Goal: Task Accomplishment & Management: Complete application form

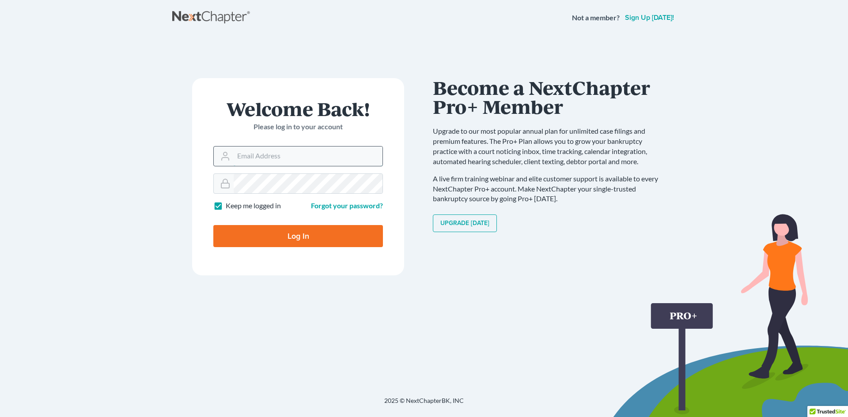
click at [307, 159] on input "Email Address" at bounding box center [308, 156] width 149 height 19
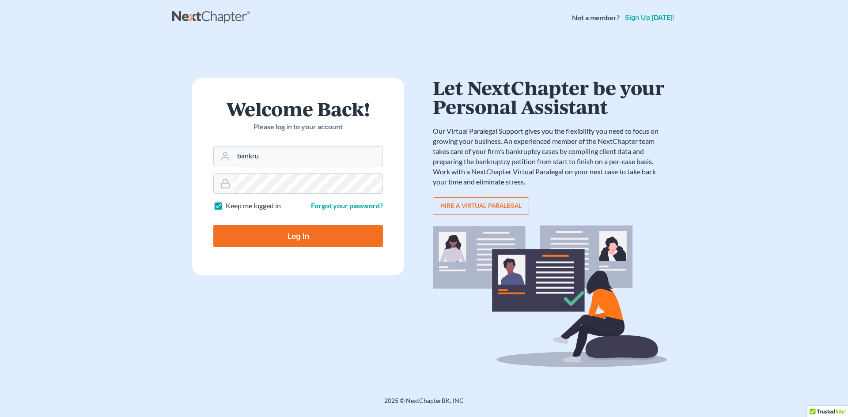
type input "bankruptcy@fordelawoffices.com"
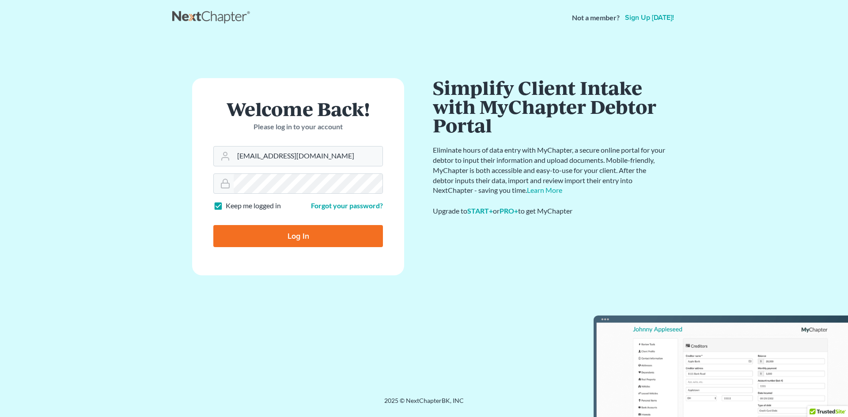
click at [265, 236] on input "Log In" at bounding box center [298, 236] width 170 height 22
type input "Thinking..."
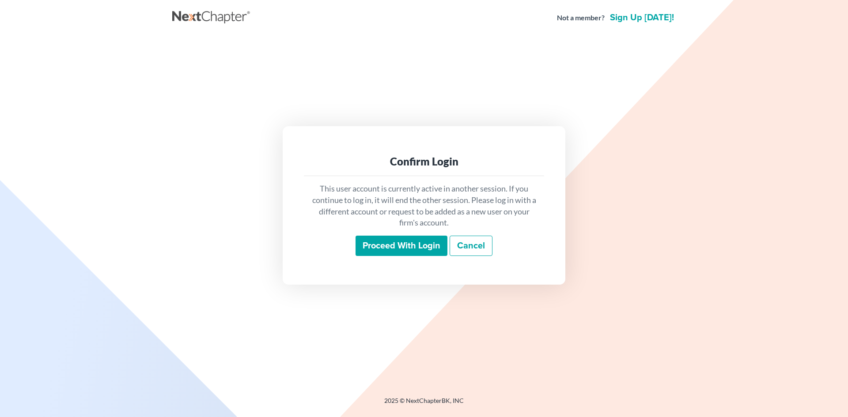
click at [400, 252] on input "Proceed with login" at bounding box center [401, 246] width 92 height 20
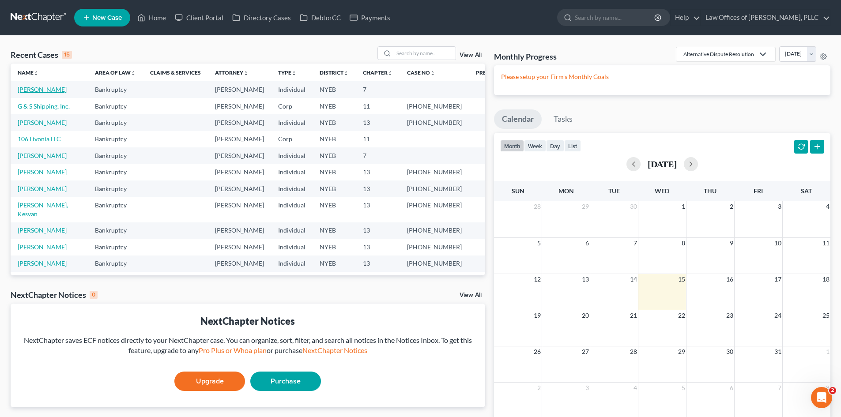
click at [45, 90] on link "Daniels, Kevon" at bounding box center [42, 90] width 49 height 8
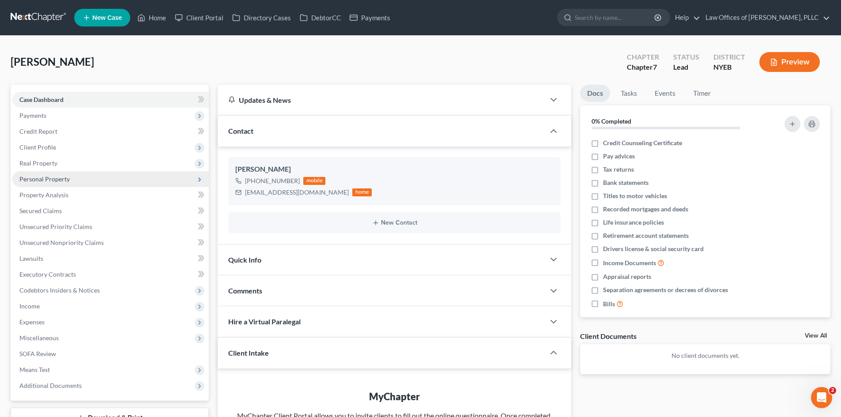
click at [72, 177] on span "Personal Property" at bounding box center [110, 179] width 196 height 16
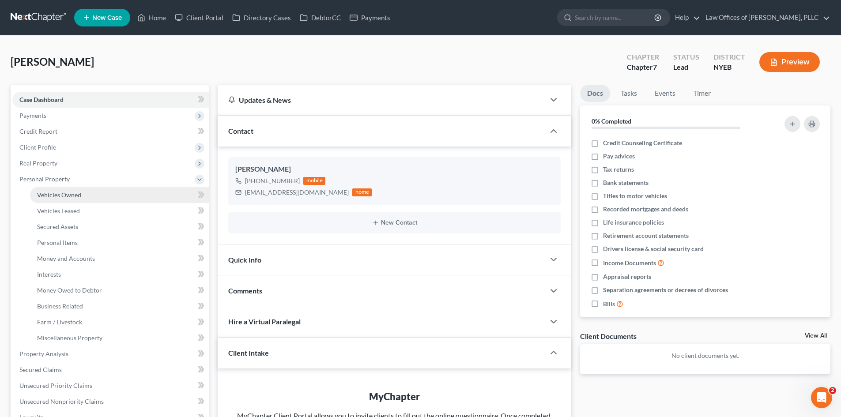
click at [93, 194] on link "Vehicles Owned" at bounding box center [119, 195] width 179 height 16
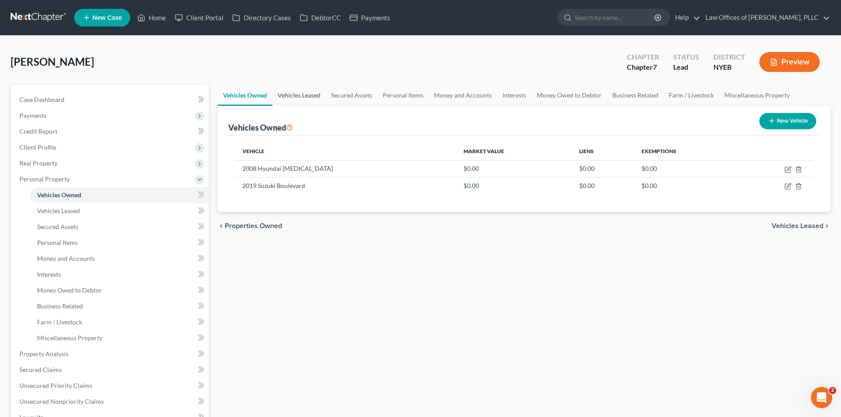
click at [299, 99] on link "Vehicles Leased" at bounding box center [298, 95] width 53 height 21
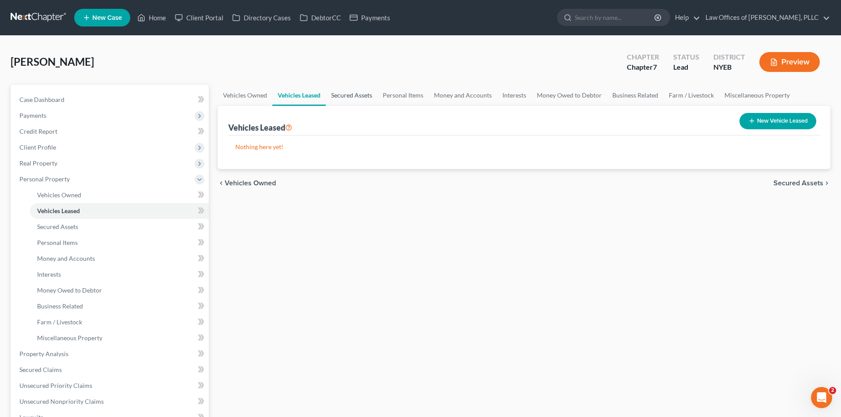
click at [351, 98] on link "Secured Assets" at bounding box center [352, 95] width 52 height 21
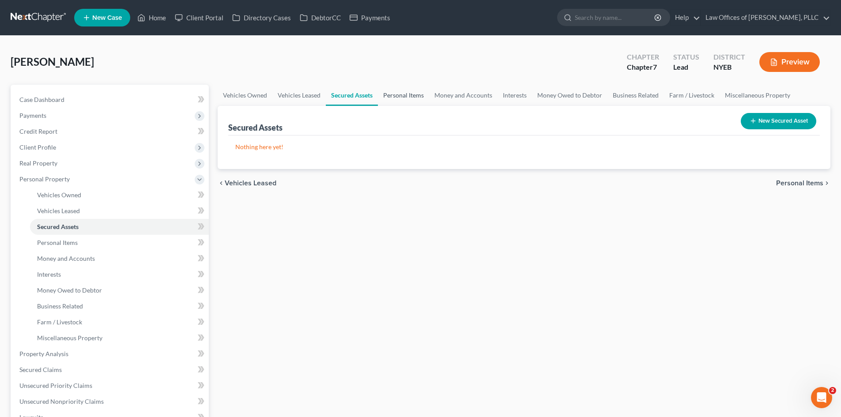
click at [400, 94] on link "Personal Items" at bounding box center [403, 95] width 51 height 21
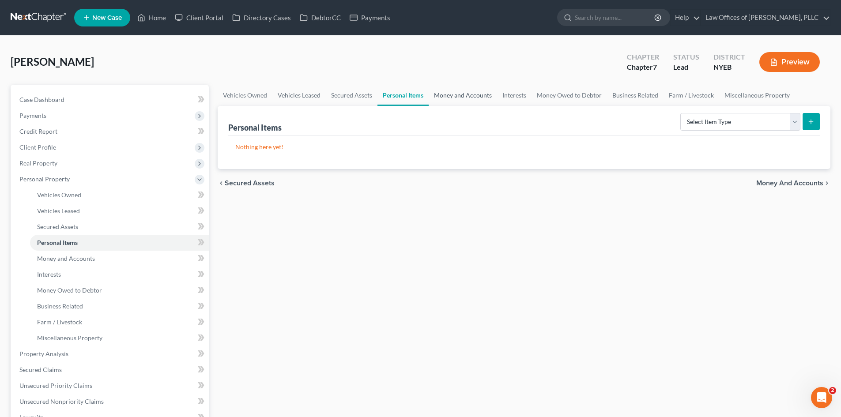
click at [461, 94] on link "Money and Accounts" at bounding box center [463, 95] width 68 height 21
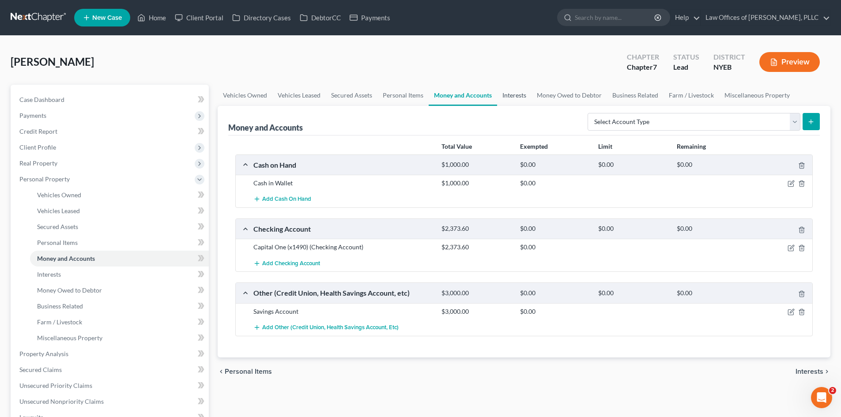
click at [511, 95] on link "Interests" at bounding box center [514, 95] width 34 height 21
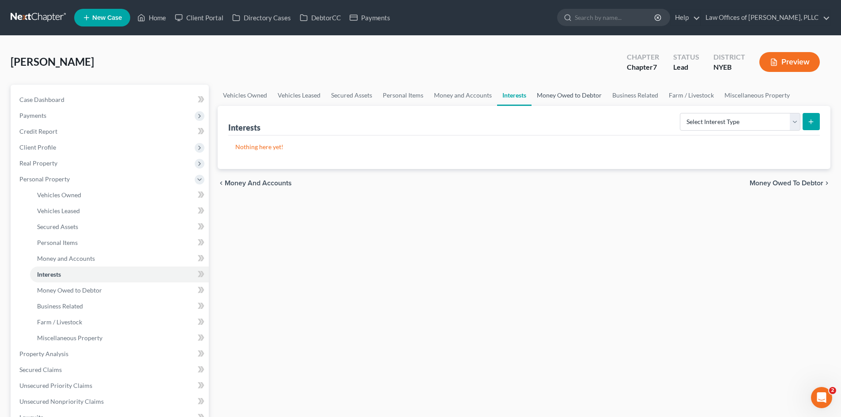
click at [551, 95] on link "Money Owed to Debtor" at bounding box center [570, 95] width 76 height 21
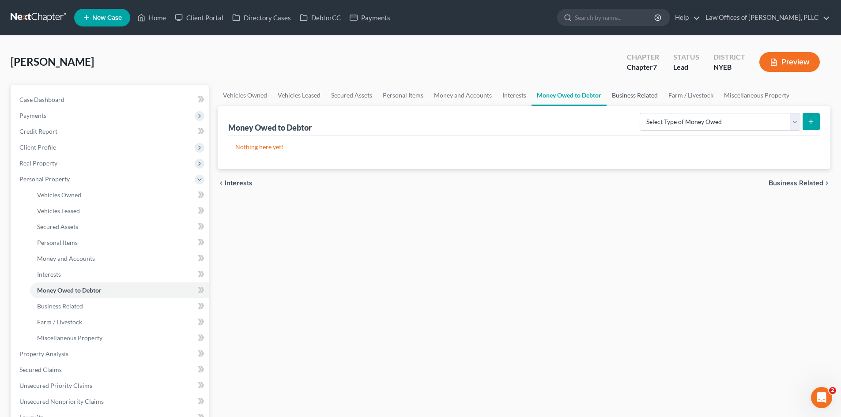
click at [618, 103] on link "Business Related" at bounding box center [635, 95] width 57 height 21
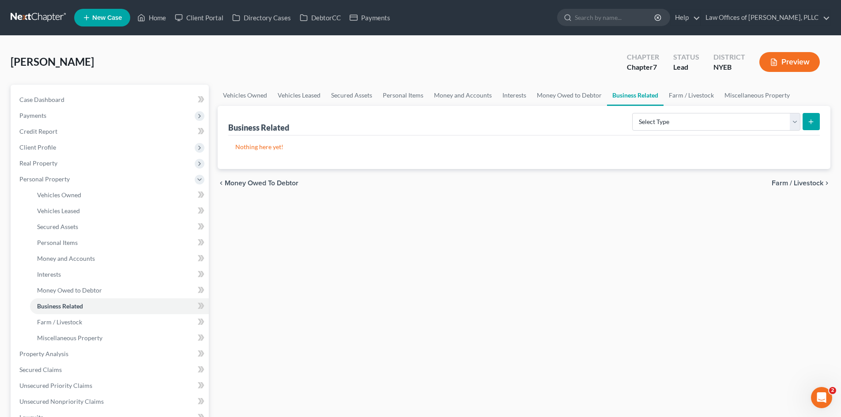
click at [654, 102] on link "Business Related" at bounding box center [635, 95] width 57 height 21
click at [697, 102] on link "Farm / Livestock" at bounding box center [692, 95] width 56 height 21
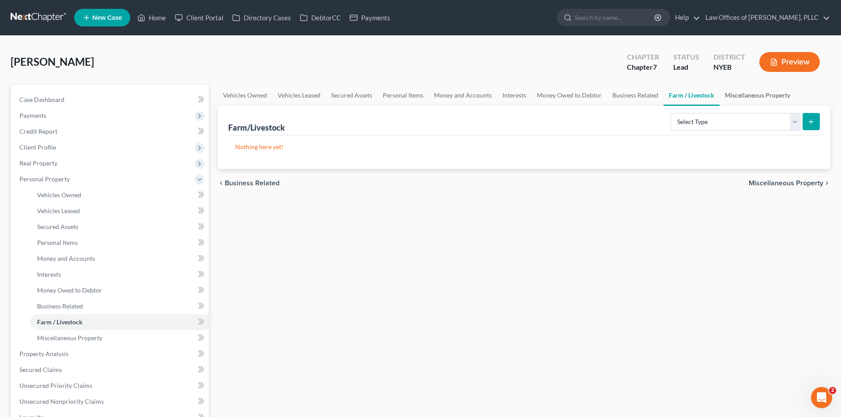
click at [738, 94] on link "Miscellaneous Property" at bounding box center [758, 95] width 76 height 21
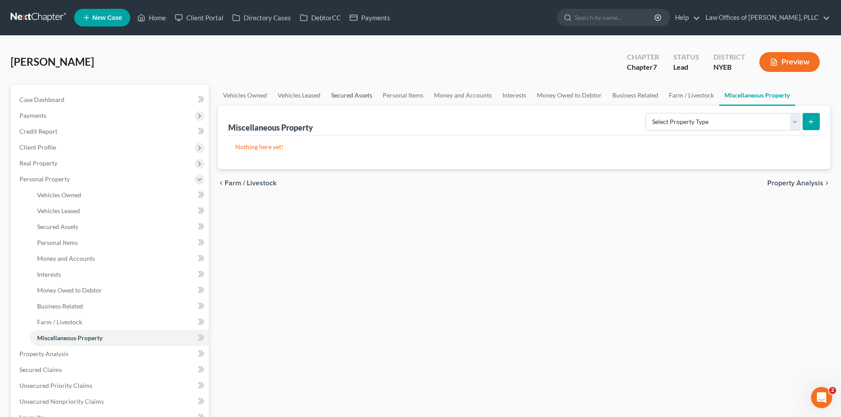
click at [351, 90] on link "Secured Assets" at bounding box center [352, 95] width 52 height 21
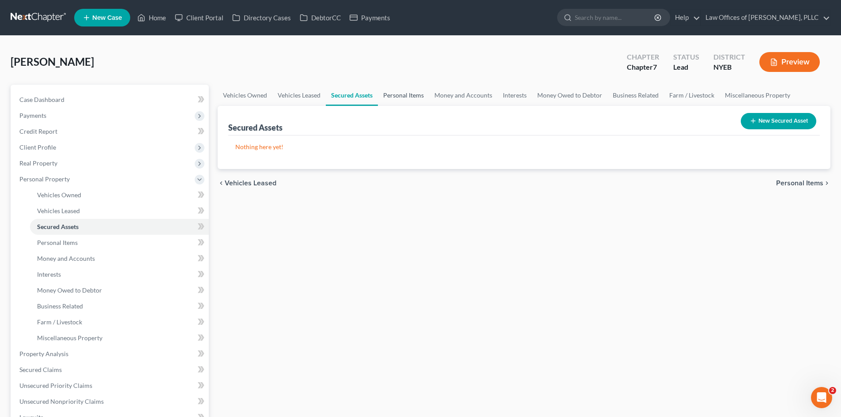
click at [407, 94] on link "Personal Items" at bounding box center [403, 95] width 51 height 21
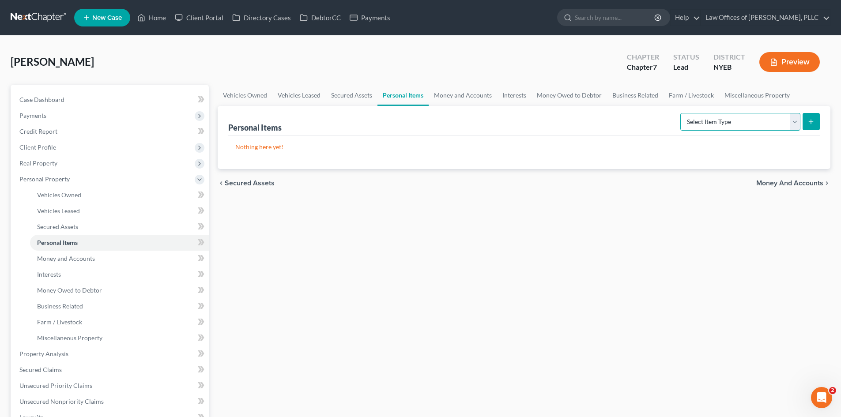
click at [714, 129] on select "Select Item Type Clothing (A/B: 11) Collectibles Of Value (A/B: 8) Electronics …" at bounding box center [740, 122] width 120 height 18
select select "clothing"
click at [682, 113] on select "Select Item Type Clothing (A/B: 11) Collectibles Of Value (A/B: 8) Electronics …" at bounding box center [740, 122] width 120 height 18
click at [808, 123] on icon "submit" at bounding box center [811, 121] width 7 height 7
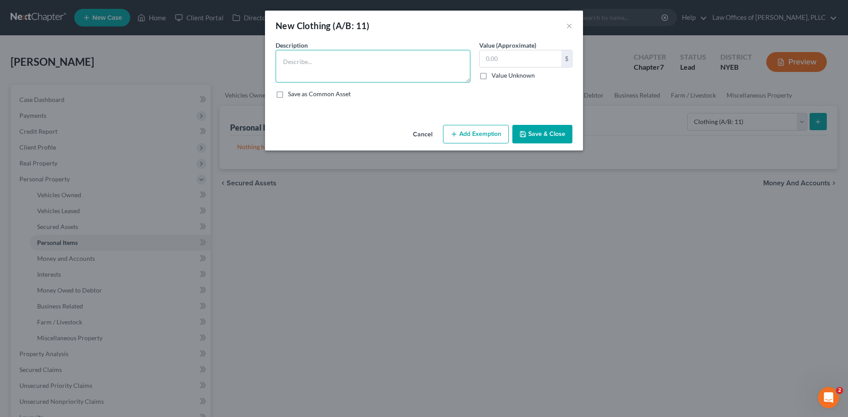
click at [366, 59] on textarea at bounding box center [373, 66] width 195 height 33
click at [372, 63] on textarea at bounding box center [373, 66] width 195 height 33
click at [400, 57] on textarea at bounding box center [373, 66] width 195 height 33
type textarea "C"
type textarea "Everyday clothes, shoes, jackets"
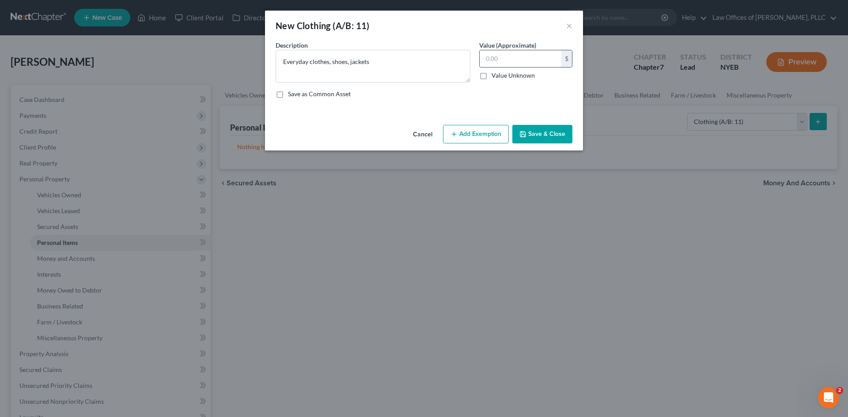
click at [496, 61] on input "text" at bounding box center [521, 58] width 82 height 17
type input "2,000"
click at [531, 134] on button "Save & Close" at bounding box center [542, 134] width 60 height 19
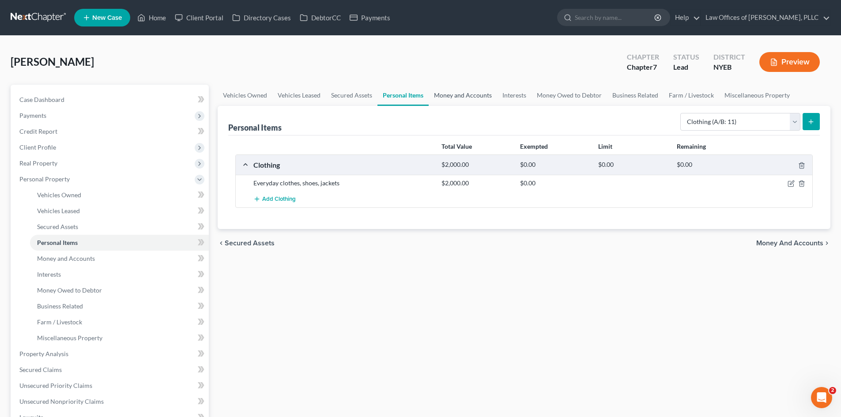
click at [440, 93] on link "Money and Accounts" at bounding box center [463, 95] width 68 height 21
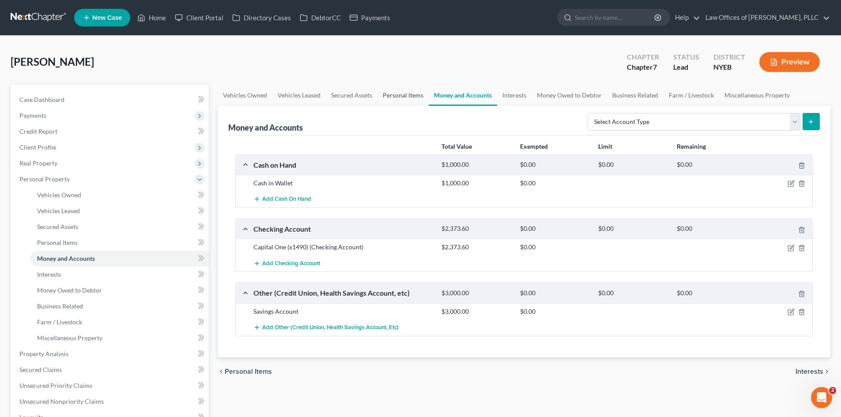
click at [386, 98] on link "Personal Items" at bounding box center [403, 95] width 51 height 21
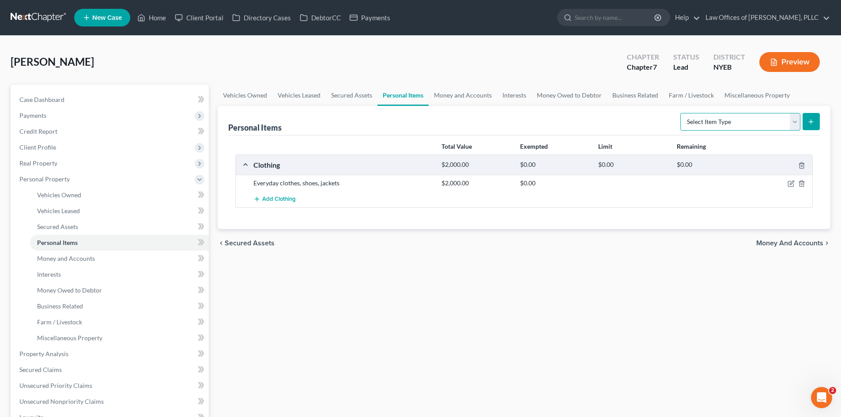
click at [713, 124] on select "Select Item Type Clothing (A/B: 11) Collectibles Of Value (A/B: 8) Electronics …" at bounding box center [740, 122] width 120 height 18
click at [682, 113] on select "Select Item Type Clothing (A/B: 11) Collectibles Of Value (A/B: 8) Electronics …" at bounding box center [740, 122] width 120 height 18
click at [710, 115] on select "Select Item Type Clothing (A/B: 11) Collectibles Of Value (A/B: 8) Electronics …" at bounding box center [740, 122] width 120 height 18
select select "electronics"
click at [682, 113] on select "Select Item Type Clothing (A/B: 11) Collectibles Of Value (A/B: 8) Electronics …" at bounding box center [740, 122] width 120 height 18
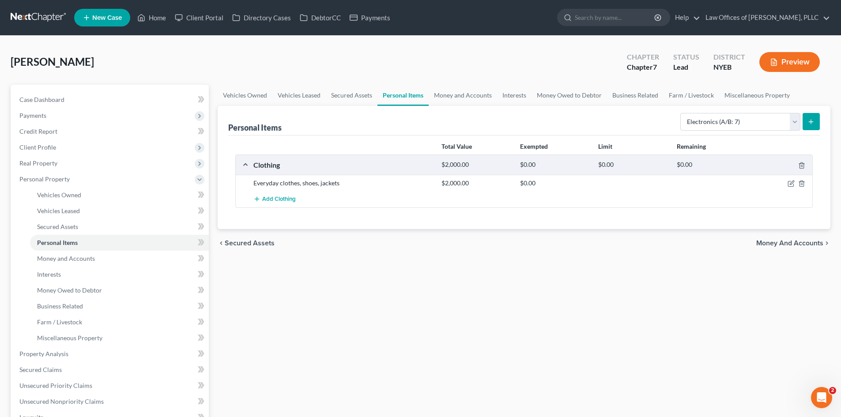
click at [806, 121] on button "submit" at bounding box center [811, 121] width 17 height 17
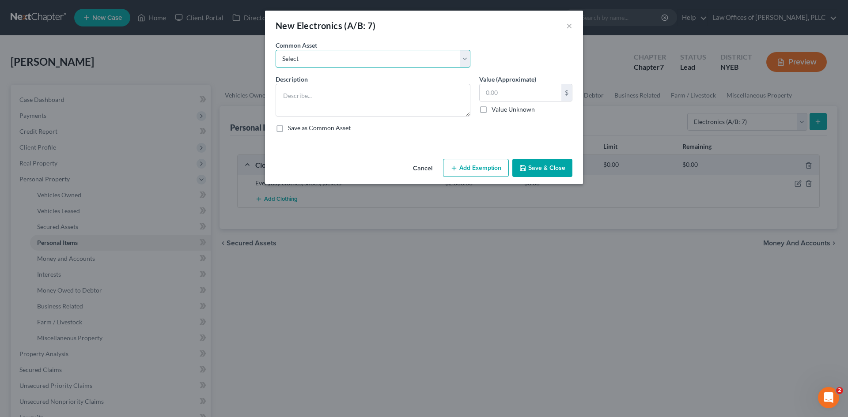
click at [325, 58] on select "Select iPhone 11 Pro" at bounding box center [373, 59] width 195 height 18
click at [312, 96] on textarea at bounding box center [373, 100] width 195 height 33
click at [308, 89] on textarea at bounding box center [373, 100] width 195 height 33
type textarea "iPhone 13"
click at [506, 97] on input "text" at bounding box center [521, 92] width 82 height 17
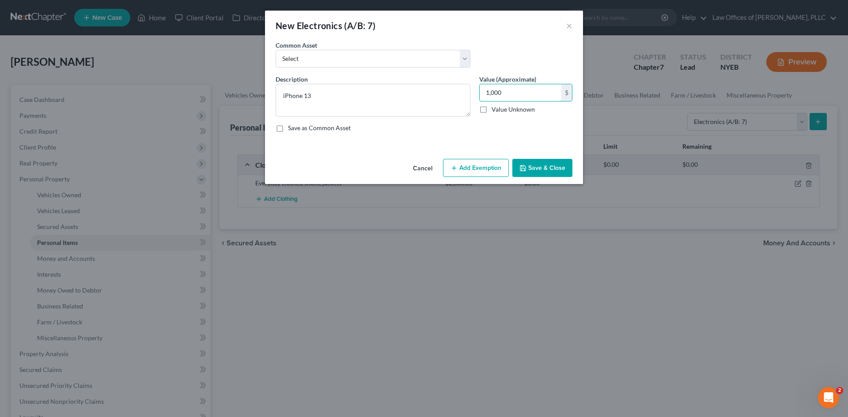
drag, startPoint x: 515, startPoint y: 94, endPoint x: 494, endPoint y: 112, distance: 27.5
click at [494, 112] on div "1,000 $ Value Unknown" at bounding box center [525, 99] width 93 height 30
click at [514, 84] on input "1,000" at bounding box center [521, 92] width 82 height 17
click at [510, 91] on input "1,000" at bounding box center [521, 92] width 82 height 17
type input "1,000"
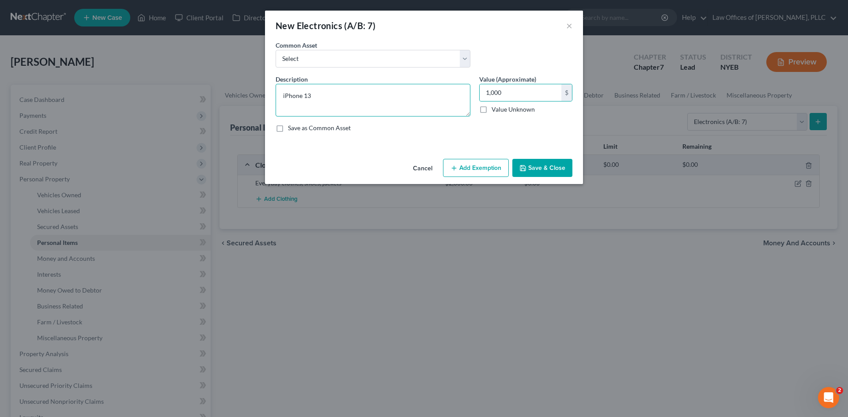
click at [349, 105] on textarea "iPhone 13" at bounding box center [373, 100] width 195 height 33
type textarea "iPhone 13"
type input "1,000"
type input "400"
click at [548, 166] on button "Save & Close" at bounding box center [542, 168] width 60 height 19
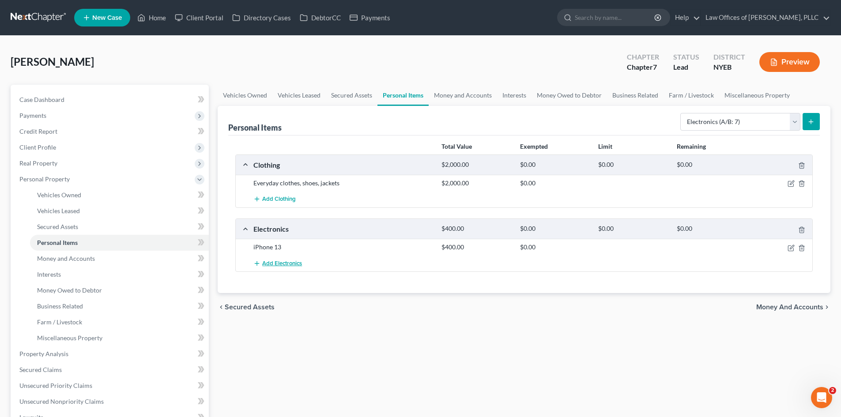
click at [285, 264] on span "Add Electronics" at bounding box center [282, 263] width 40 height 7
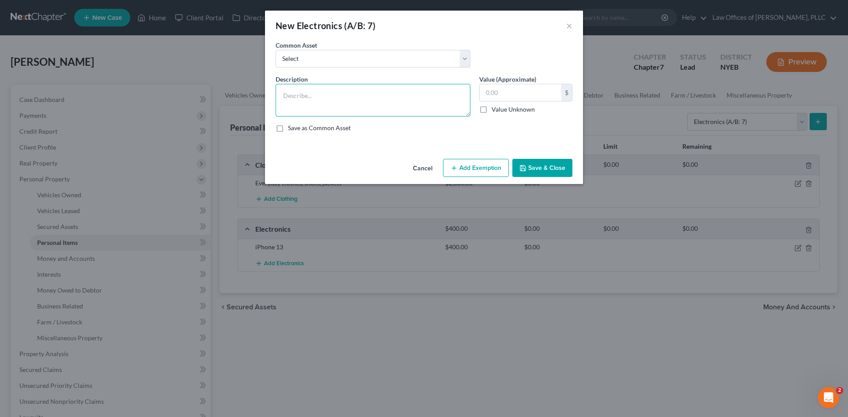
click at [313, 94] on textarea at bounding box center [373, 100] width 195 height 33
type textarea "L"
type textarea "M"
type textarea "Macbook air"
click at [512, 90] on input "text" at bounding box center [521, 92] width 82 height 17
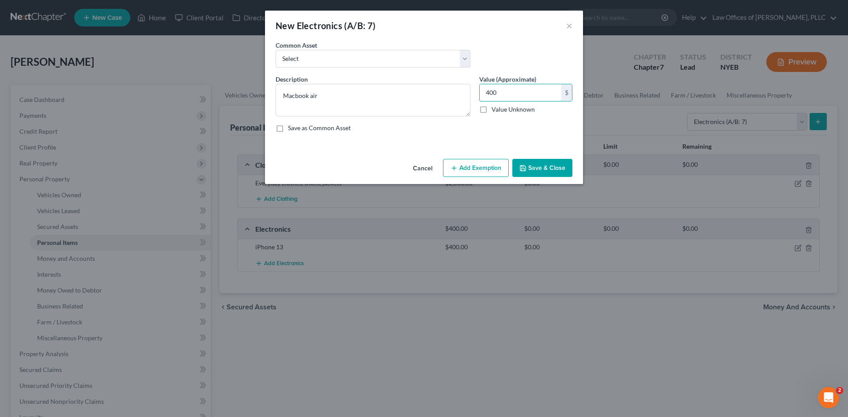
type input "400"
click at [541, 170] on button "Save & Close" at bounding box center [542, 168] width 60 height 19
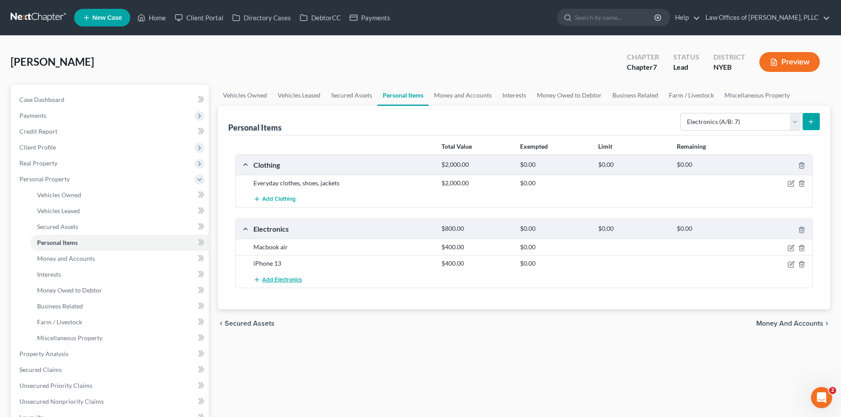
click at [278, 280] on span "Add Electronics" at bounding box center [282, 279] width 40 height 7
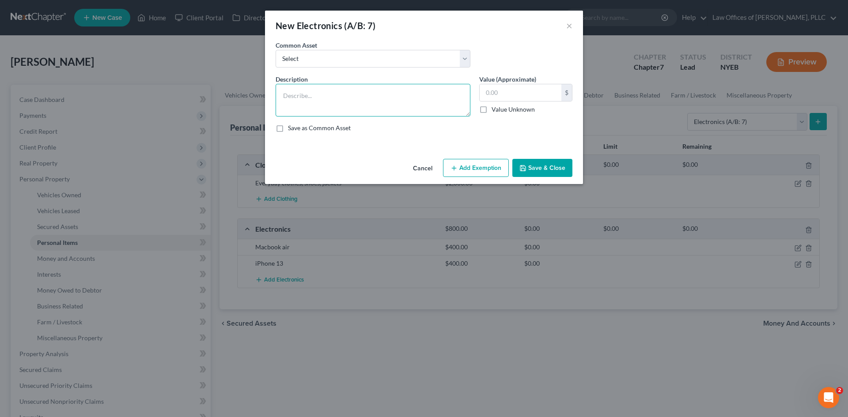
click at [332, 102] on textarea at bounding box center [373, 100] width 195 height 33
click at [570, 25] on button "×" at bounding box center [569, 25] width 6 height 11
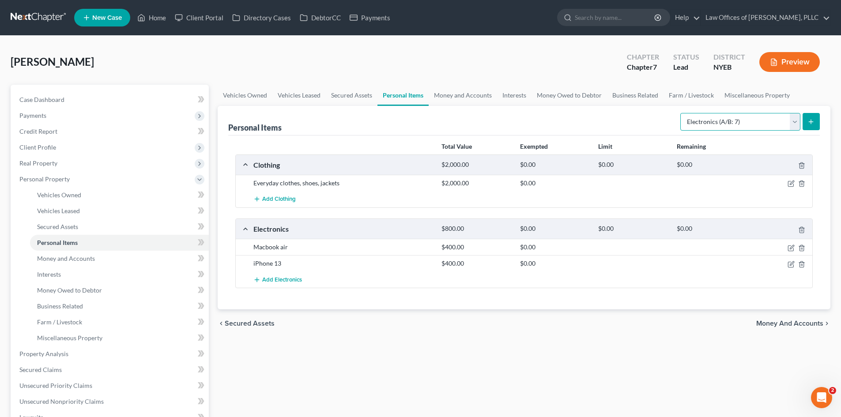
click at [759, 127] on select "Select Item Type Clothing (A/B: 11) Collectibles Of Value (A/B: 8) Electronics …" at bounding box center [740, 122] width 120 height 18
click at [682, 113] on select "Select Item Type Clothing (A/B: 11) Collectibles Of Value (A/B: 8) Electronics …" at bounding box center [740, 122] width 120 height 18
click at [772, 119] on select "Select Item Type Clothing (A/B: 11) Collectibles Of Value (A/B: 8) Electronics …" at bounding box center [740, 122] width 120 height 18
select select "electronics"
click at [682, 113] on select "Select Item Type Clothing (A/B: 11) Collectibles Of Value (A/B: 8) Electronics …" at bounding box center [740, 122] width 120 height 18
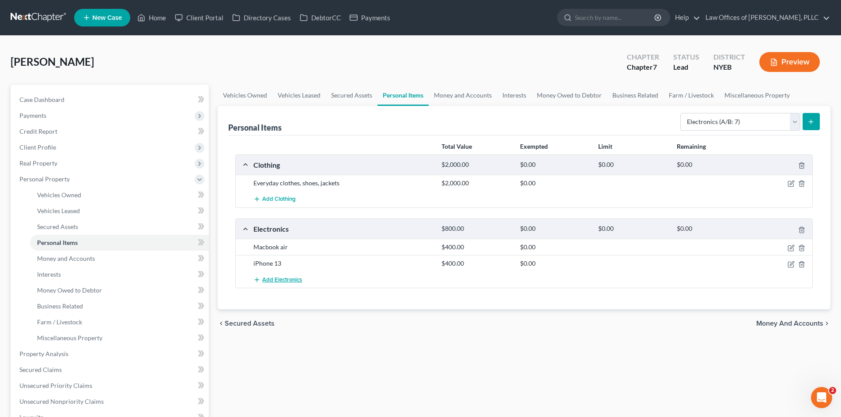
click at [281, 279] on span "Add Electronics" at bounding box center [282, 279] width 40 height 7
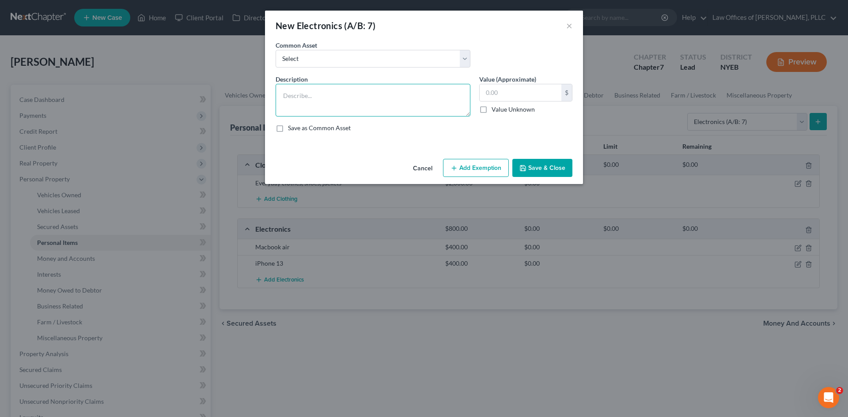
click at [322, 97] on textarea at bounding box center [373, 100] width 195 height 33
type textarea "Samsung E phone"
click at [517, 94] on input "text" at bounding box center [521, 92] width 82 height 17
type input "80"
click at [534, 176] on button "Save & Close" at bounding box center [542, 168] width 60 height 19
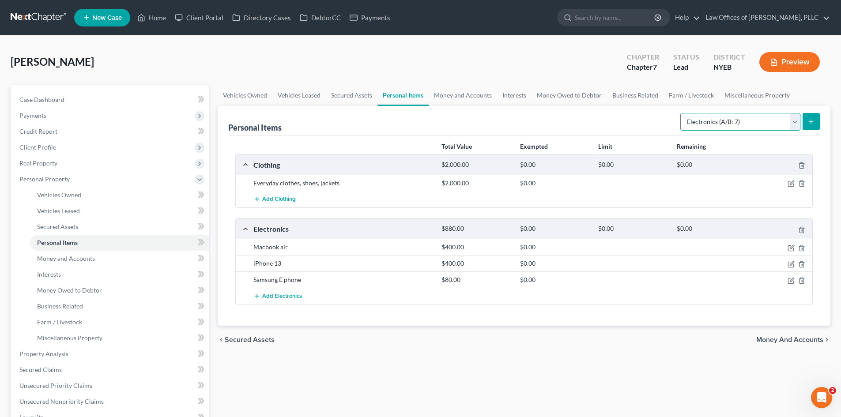
click at [761, 116] on select "Select Item Type Clothing (A/B: 11) Collectibles Of Value (A/B: 8) Electronics …" at bounding box center [740, 122] width 120 height 18
select select "household_goods"
click at [682, 113] on select "Select Item Type Clothing (A/B: 11) Collectibles Of Value (A/B: 8) Electronics …" at bounding box center [740, 122] width 120 height 18
click at [811, 121] on line "submit" at bounding box center [811, 122] width 0 height 4
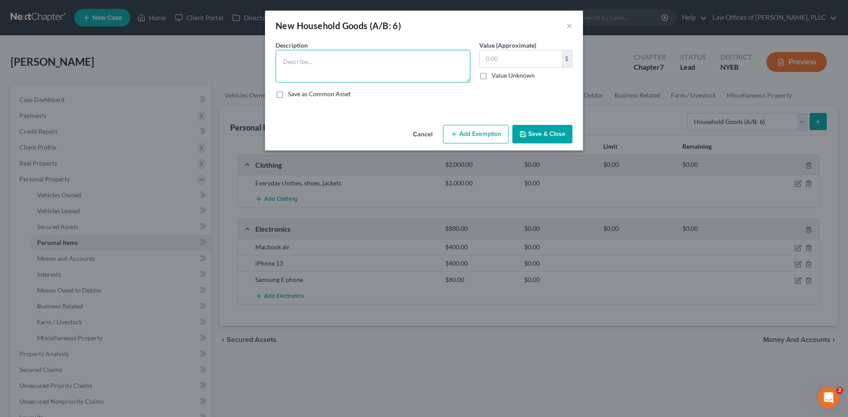
click at [372, 63] on textarea at bounding box center [373, 66] width 195 height 33
click at [321, 60] on textarea "Living room Suede couch - 60 Computer desk -" at bounding box center [373, 66] width 195 height 33
click at [329, 79] on textarea "Living room: Suede couch - 60 Computer desk -" at bounding box center [373, 66] width 195 height 33
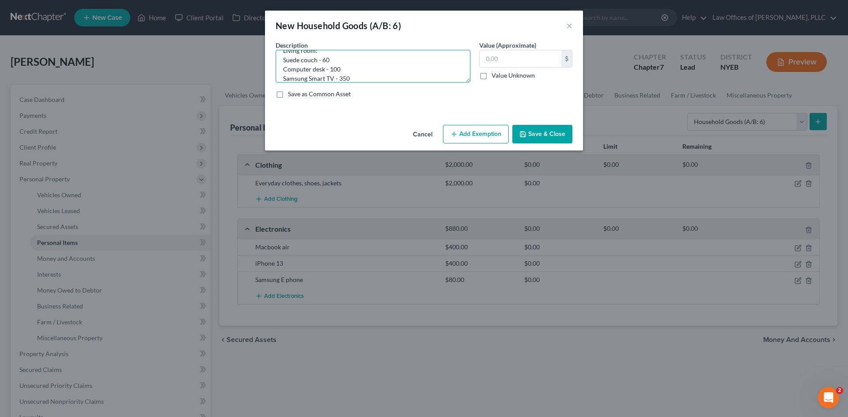
drag, startPoint x: 342, startPoint y: 71, endPoint x: 276, endPoint y: 72, distance: 66.3
click at [276, 72] on textarea "Living room: Suede couch - 60 Computer desk - 100 Samsung Smart TV - 350" at bounding box center [373, 66] width 195 height 33
click at [372, 72] on textarea "Living room: Suede couch - 60 Samsung Smart TV - 350" at bounding box center [373, 66] width 195 height 33
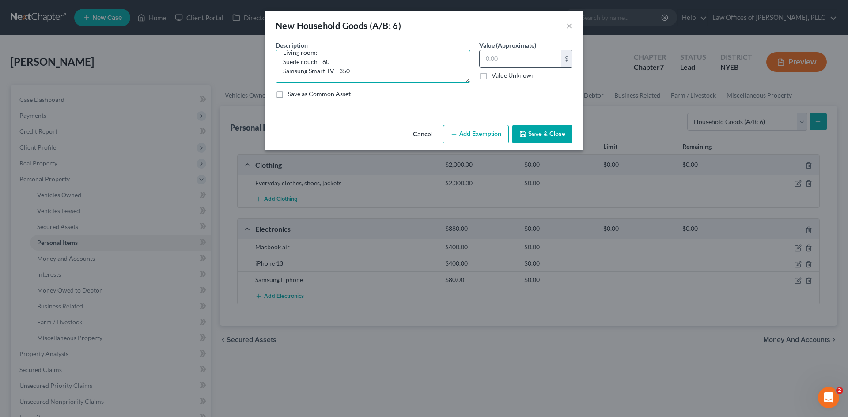
type textarea "Living room: Suede couch - 60 Samsung Smart TV - 350"
click at [522, 57] on input "text" at bounding box center [521, 58] width 82 height 17
type input "410"
click at [537, 132] on button "Save & Close" at bounding box center [542, 134] width 60 height 19
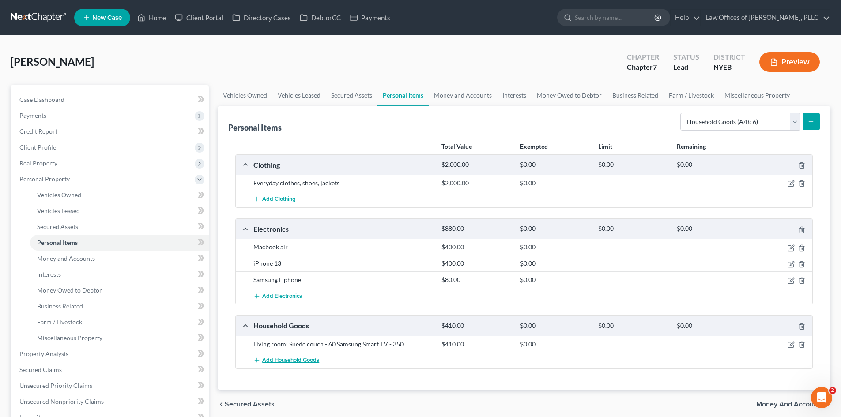
click at [293, 358] on span "Add Household Goods" at bounding box center [290, 360] width 57 height 7
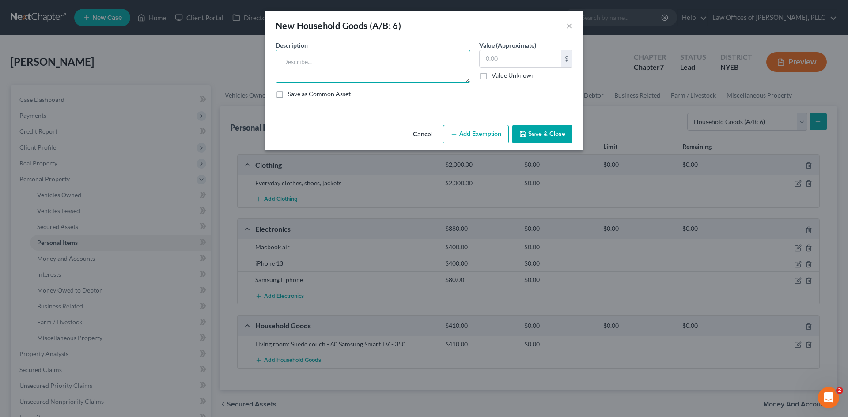
drag, startPoint x: 367, startPoint y: 64, endPoint x: 392, endPoint y: 61, distance: 24.5
click at [368, 64] on textarea at bounding box center [373, 66] width 195 height 33
type textarea "D"
drag, startPoint x: 308, startPoint y: 59, endPoint x: 273, endPoint y: 60, distance: 34.9
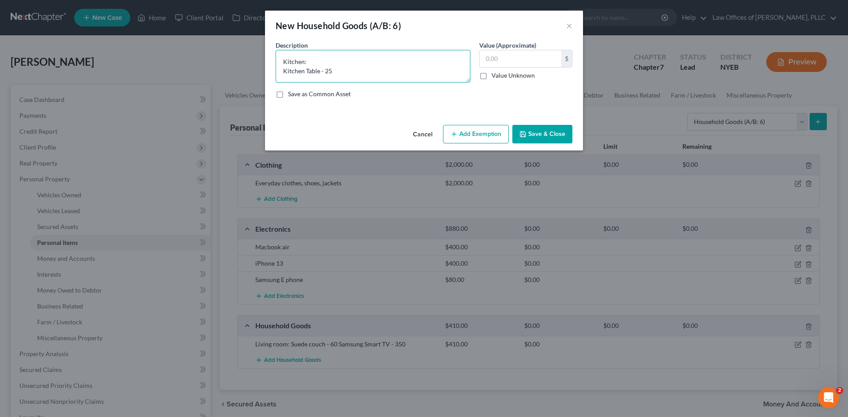
click at [273, 60] on div "Description * Kitchen: Kitchen Table - 25" at bounding box center [373, 62] width 204 height 42
type textarea "Kitchen Table - 25"
click at [507, 55] on input "text" at bounding box center [521, 58] width 82 height 17
type input "25"
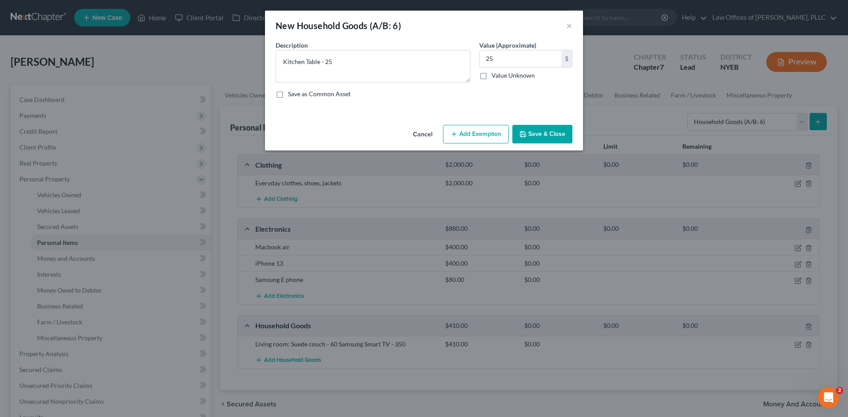
click at [536, 135] on button "Save & Close" at bounding box center [542, 134] width 60 height 19
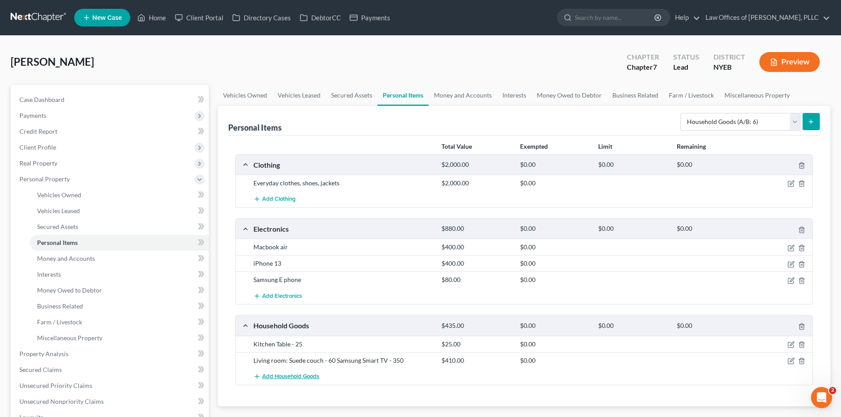
click at [291, 374] on span "Add Household Goods" at bounding box center [290, 376] width 57 height 7
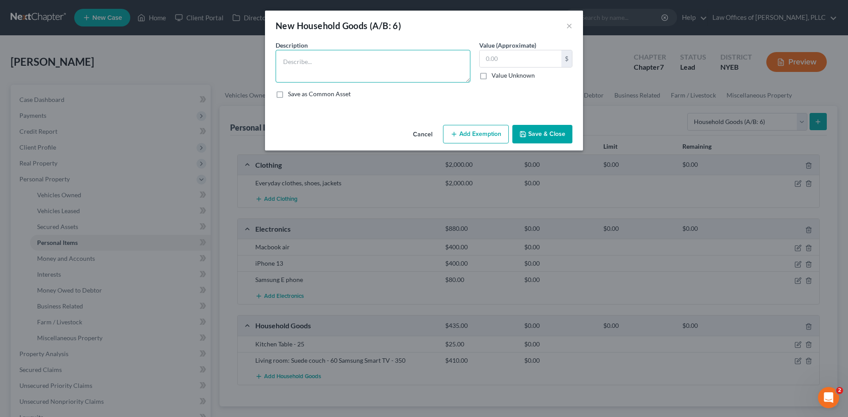
click at [303, 72] on textarea at bounding box center [373, 66] width 195 height 33
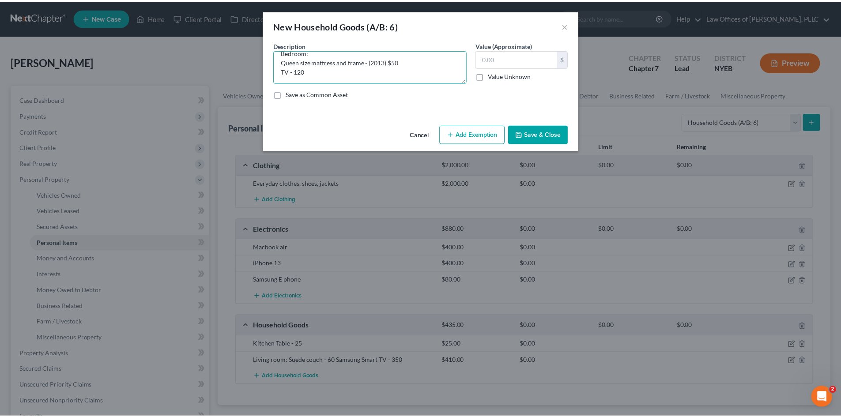
scroll to position [19, 0]
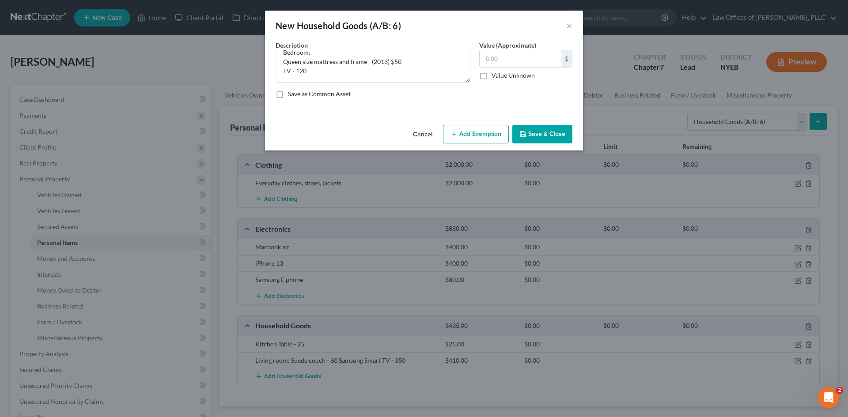
click at [506, 49] on label "Value (Approximate)" at bounding box center [507, 45] width 57 height 9
click at [298, 59] on textarea "Bedroom: Queen size mattress and frame - (2013) $50 TV - 120" at bounding box center [373, 66] width 195 height 33
click at [317, 62] on textarea "Bedroom: Queen size mattress and frame - (2013) $50 TV - 120" at bounding box center [373, 66] width 195 height 33
click at [295, 65] on textarea "Bedroom: Queen size mattress and frame - (2013) $50 TV - 120" at bounding box center [373, 66] width 195 height 33
type textarea "Bedroom: Queen size mattress and frame - (2013) $50 TV - $120"
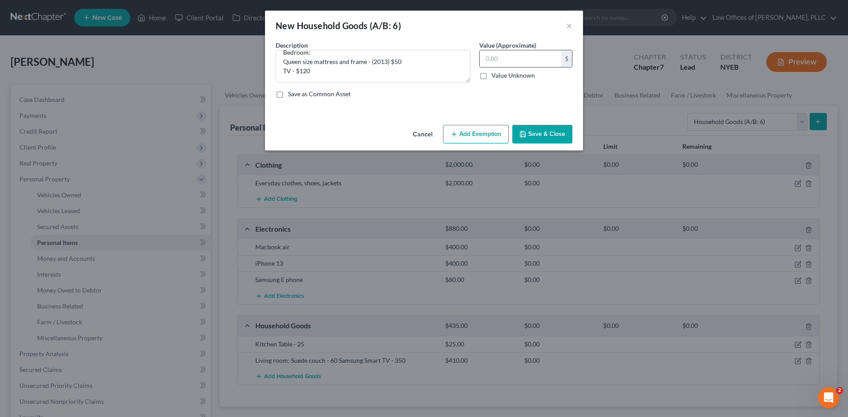
click at [513, 56] on input "text" at bounding box center [521, 58] width 82 height 17
type input "4"
type input "170"
click at [545, 132] on button "Save & Close" at bounding box center [542, 134] width 60 height 19
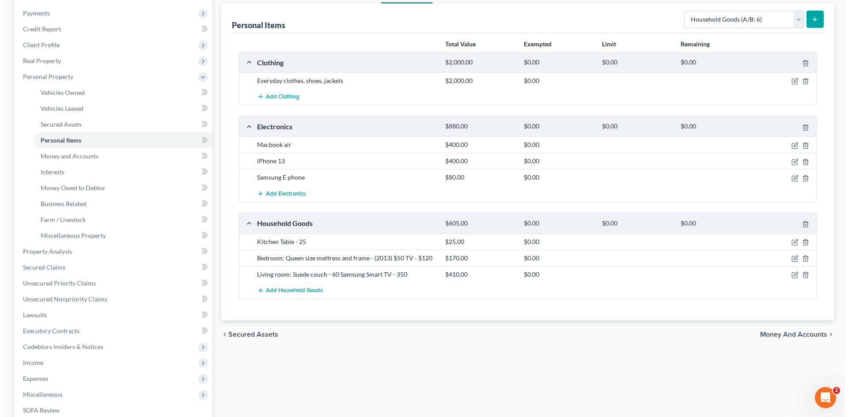
scroll to position [132, 0]
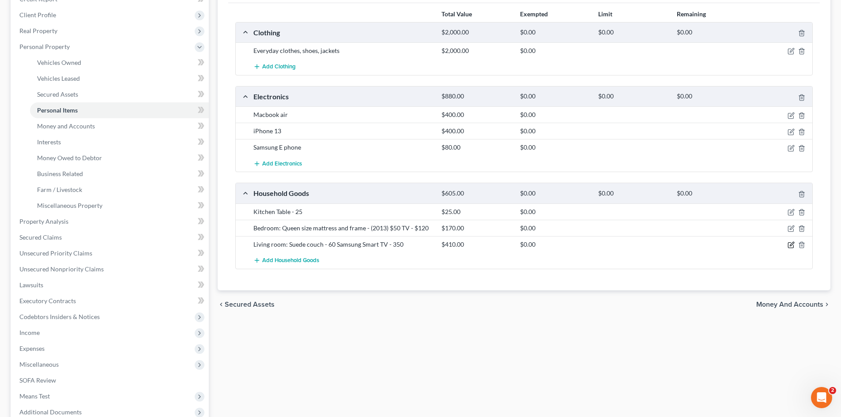
click at [788, 248] on icon "button" at bounding box center [790, 245] width 5 height 5
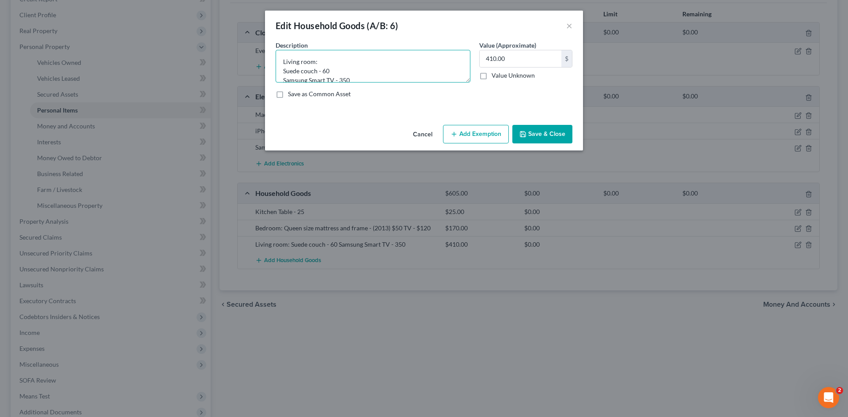
click at [323, 71] on textarea "Living room: Suede couch - 60 Samsung Smart TV - 350" at bounding box center [373, 66] width 195 height 33
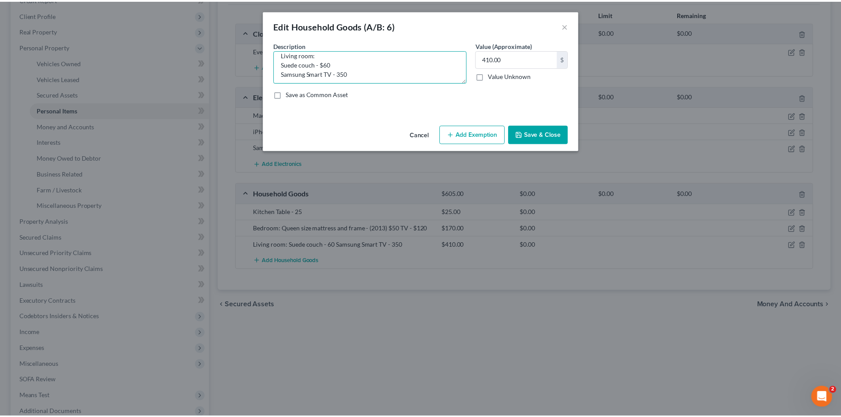
scroll to position [9, 0]
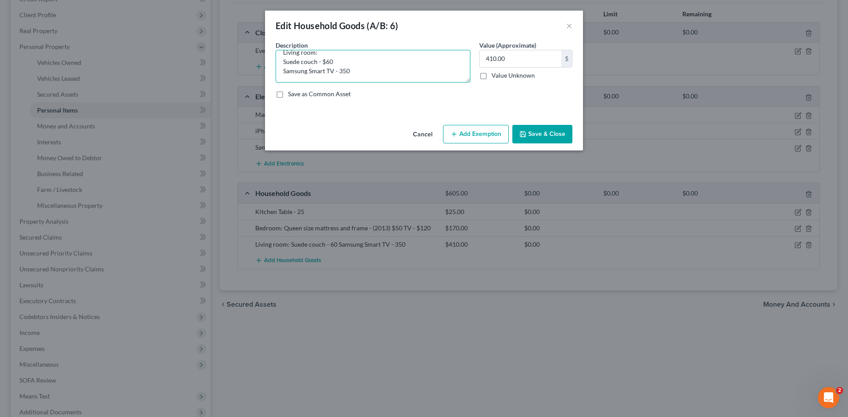
click at [339, 68] on textarea "Living room: Suede couch - $60 Samsung Smart TV - 350" at bounding box center [373, 66] width 195 height 33
type textarea "Living room: Suede couch - $60 Samsung Smart TV - $350"
click at [537, 136] on button "Save & Close" at bounding box center [542, 134] width 60 height 19
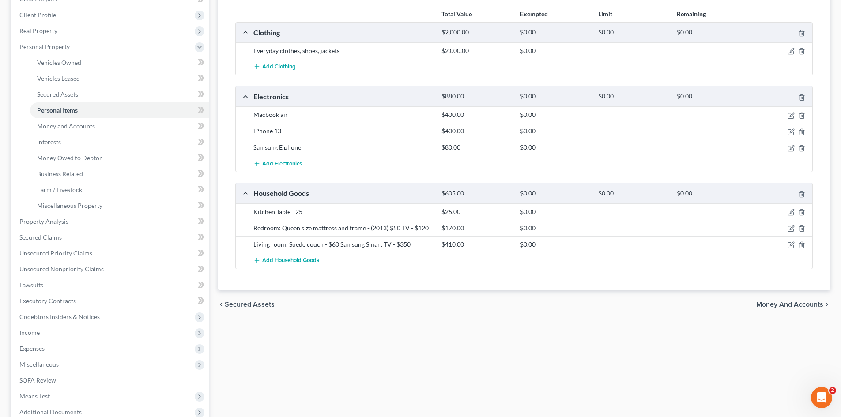
click at [314, 212] on div "Kitchen Table - 25" at bounding box center [343, 212] width 188 height 9
click at [787, 211] on div at bounding box center [782, 212] width 63 height 9
click at [790, 212] on icon "button" at bounding box center [791, 212] width 7 height 7
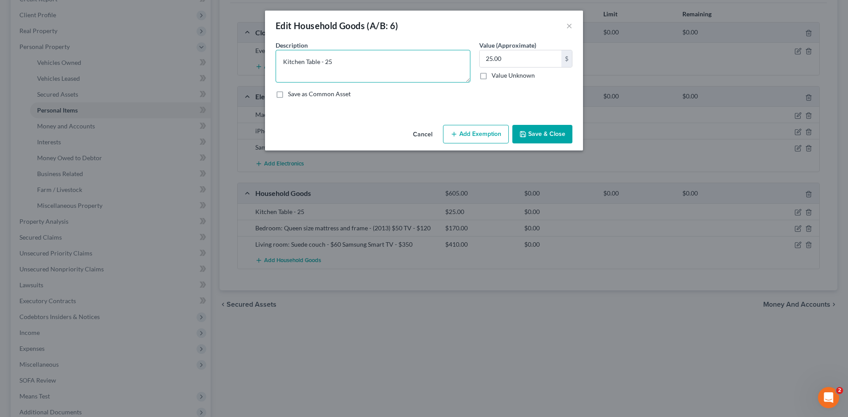
click at [327, 62] on textarea "Kitchen Table - 25" at bounding box center [373, 66] width 195 height 33
click at [321, 58] on textarea "Kitchen Table - 25" at bounding box center [373, 66] width 195 height 33
click at [324, 61] on textarea "Kitchen Table - 25" at bounding box center [373, 66] width 195 height 33
type textarea "Kitchen Table - $25"
drag, startPoint x: 548, startPoint y: 131, endPoint x: 547, endPoint y: 125, distance: 6.8
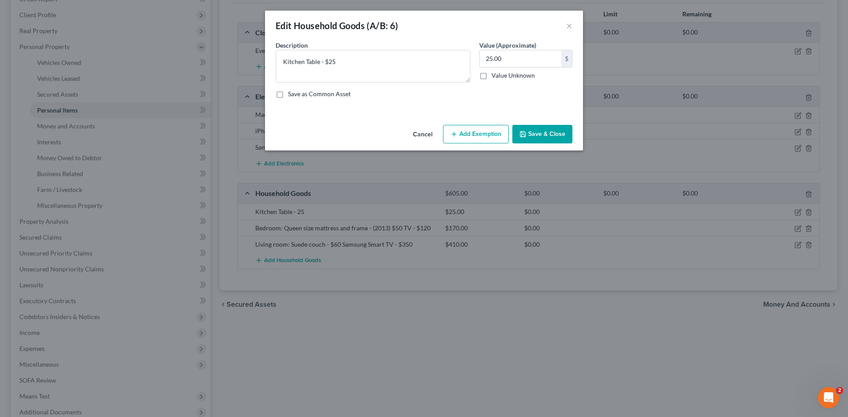
click at [547, 125] on button "Save & Close" at bounding box center [542, 134] width 60 height 19
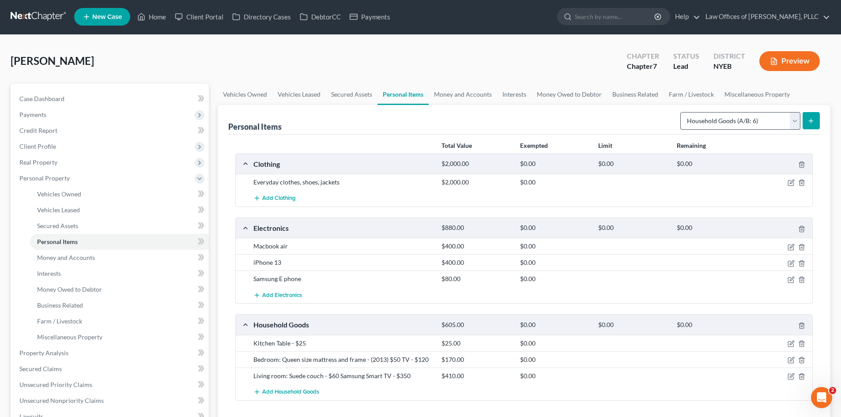
scroll to position [0, 0]
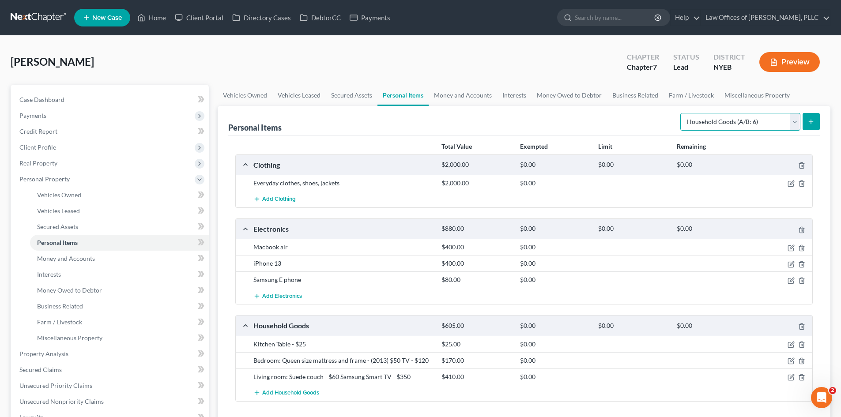
click at [757, 116] on select "Select Item Type Clothing (A/B: 11) Collectibles Of Value (A/B: 8) Electronics …" at bounding box center [740, 122] width 120 height 18
select select "jewelry"
click at [682, 113] on select "Select Item Type Clothing (A/B: 11) Collectibles Of Value (A/B: 8) Electronics …" at bounding box center [740, 122] width 120 height 18
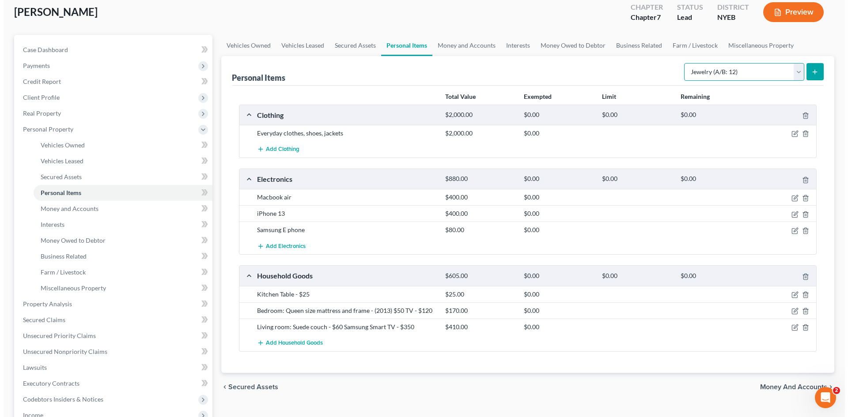
scroll to position [88, 0]
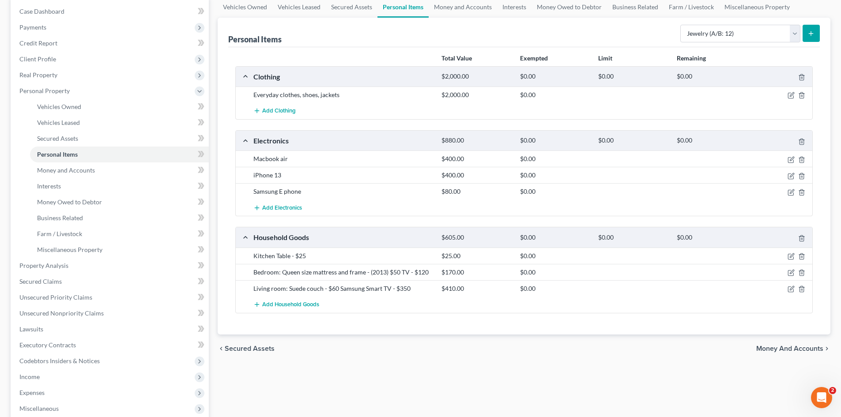
click at [812, 35] on icon "submit" at bounding box center [811, 33] width 7 height 7
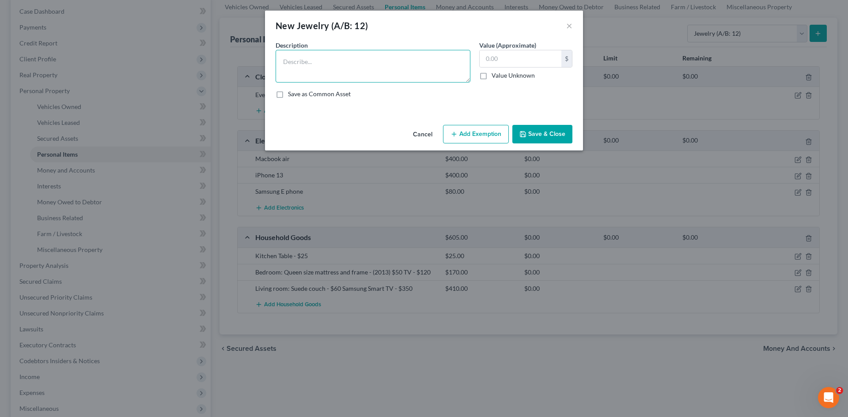
click at [398, 67] on textarea at bounding box center [373, 66] width 195 height 33
type textarea "g"
click at [286, 57] on textarea "Gold chain" at bounding box center [373, 66] width 195 height 33
click at [282, 58] on textarea "Gold chain" at bounding box center [373, 66] width 195 height 33
click at [310, 60] on textarea "14k Gold chain" at bounding box center [373, 66] width 195 height 33
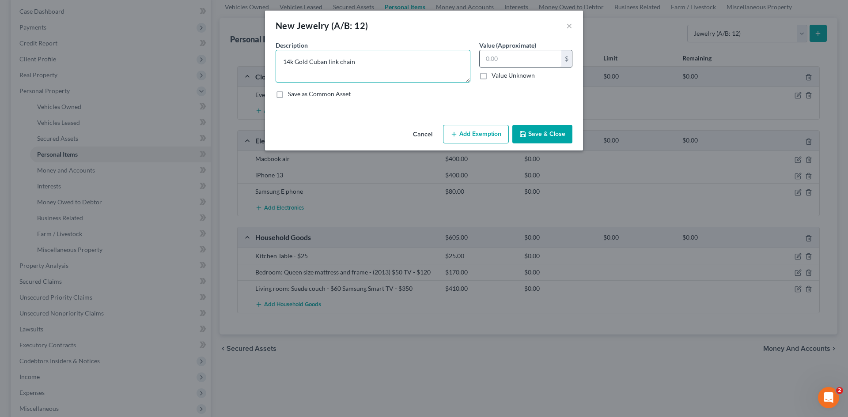
type textarea "14k Gold Cuban link chain"
click at [535, 56] on input "text" at bounding box center [521, 58] width 82 height 17
type input "200"
click at [437, 51] on textarea "14k Gold Cuban link chain" at bounding box center [373, 66] width 195 height 33
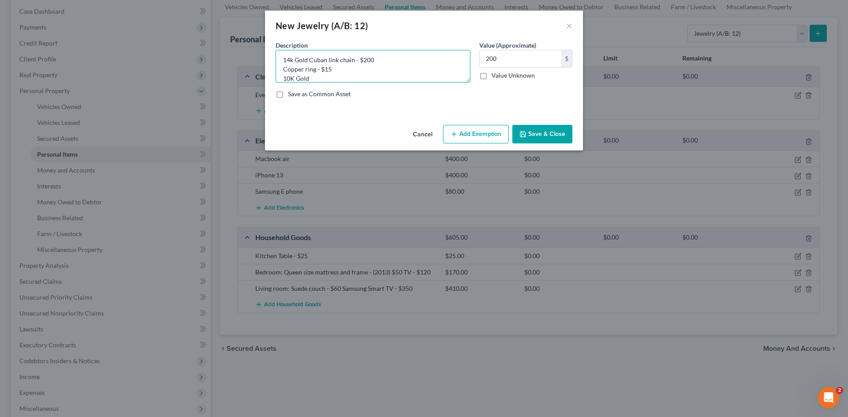
click at [359, 76] on textarea "14k Gold Cuban link chain - $200 Copper ring - $15 10K Gold" at bounding box center [373, 66] width 195 height 33
type textarea "14k Gold Cuban link chain - $200 Copper ring - $15 10K Gold Chain - $200"
drag, startPoint x: 336, startPoint y: 76, endPoint x: 378, endPoint y: 76, distance: 41.9
click at [378, 76] on textarea "14k Gold Cuban link chain - $200 Copper ring - $15 10K Gold Chain - $200" at bounding box center [373, 66] width 195 height 33
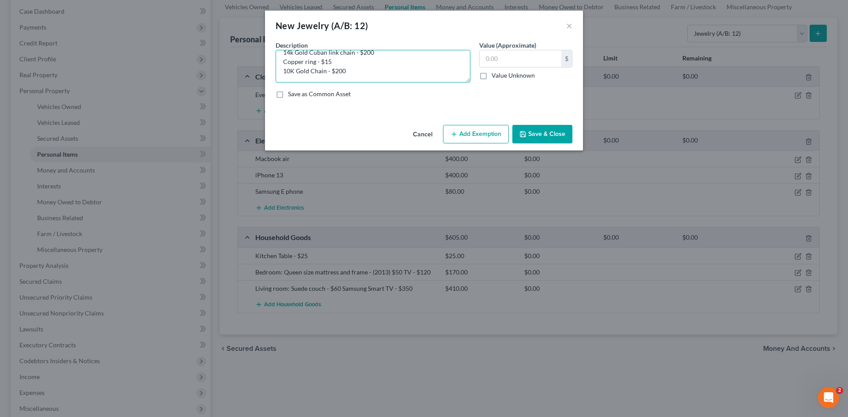
click at [333, 71] on textarea "14k Gold Cuban link chain - $200 Copper ring - $15 10K Gold Chain - $200" at bounding box center [373, 66] width 195 height 33
drag, startPoint x: 333, startPoint y: 69, endPoint x: 383, endPoint y: 64, distance: 49.7
click at [382, 68] on textarea "14k Gold Cuban link chain - $200 Copper ring - $15 10K Gold Chain - $200" at bounding box center [373, 66] width 195 height 33
type textarea "14k Gold Cuban link chain - $200 Copper ring - $15 10K Gold Chain - $100"
click at [521, 58] on input "text" at bounding box center [521, 58] width 82 height 17
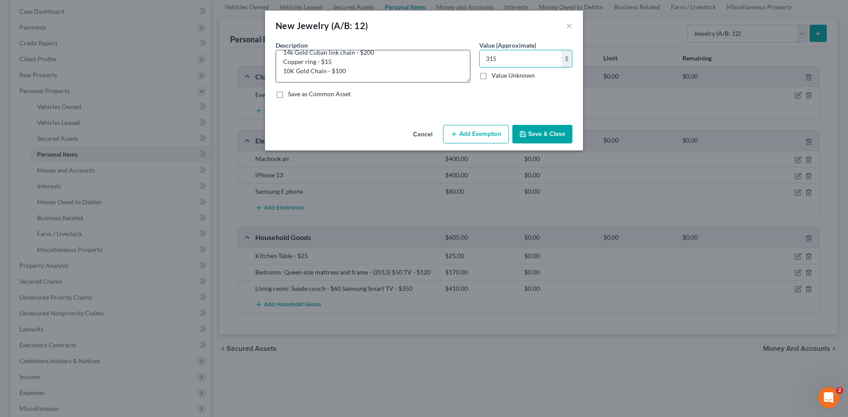
type input "315"
click at [375, 78] on textarea "14k Gold Cuban link chain - $200 Copper ring - $15 10K Gold Chain - $100" at bounding box center [373, 66] width 195 height 33
click at [280, 78] on textarea "14k Gold Cuban link chain - $200 Copper ring - $15 10K Gold Chain - $100 Earring" at bounding box center [373, 66] width 195 height 33
click at [325, 80] on textarea "14k Gold Cuban link chain - $200 Copper ring - $15 10K Gold Chain - $100 Silver…" at bounding box center [373, 66] width 195 height 33
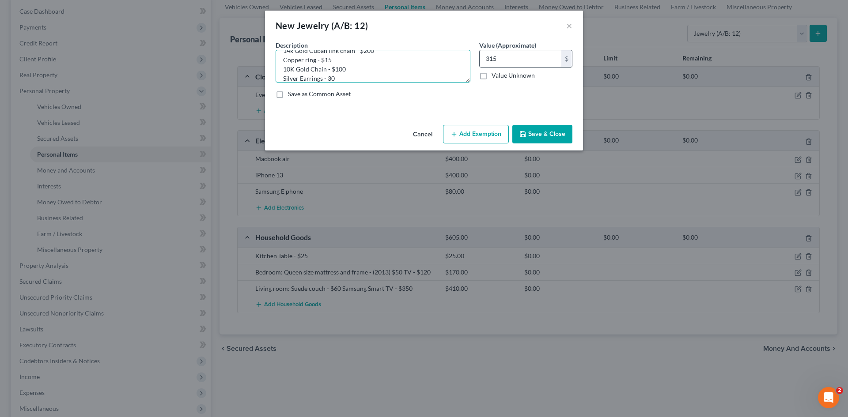
type textarea "14k Gold Cuban link chain - $200 Copper ring - $15 10K Gold Chain - $100 Silver…"
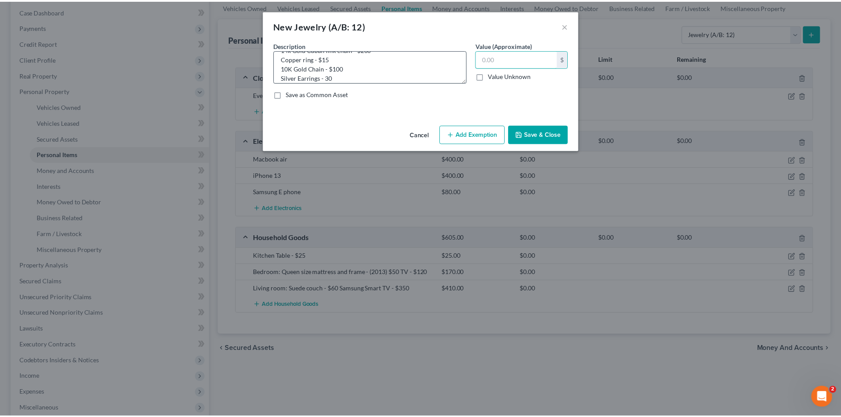
scroll to position [19, 0]
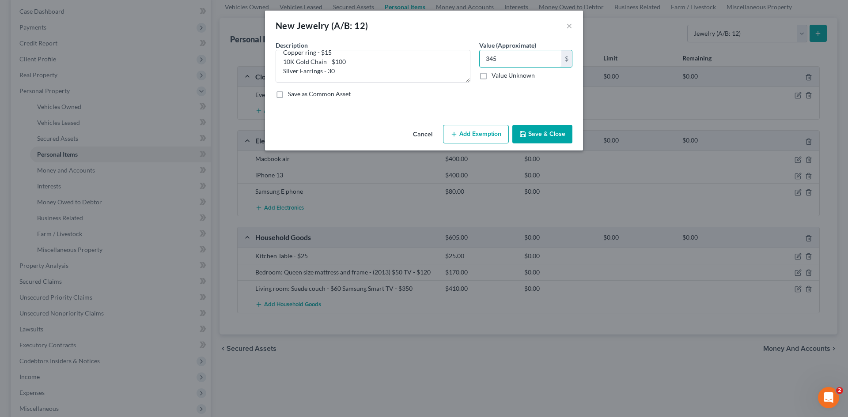
type input "345"
click at [544, 136] on button "Save & Close" at bounding box center [542, 134] width 60 height 19
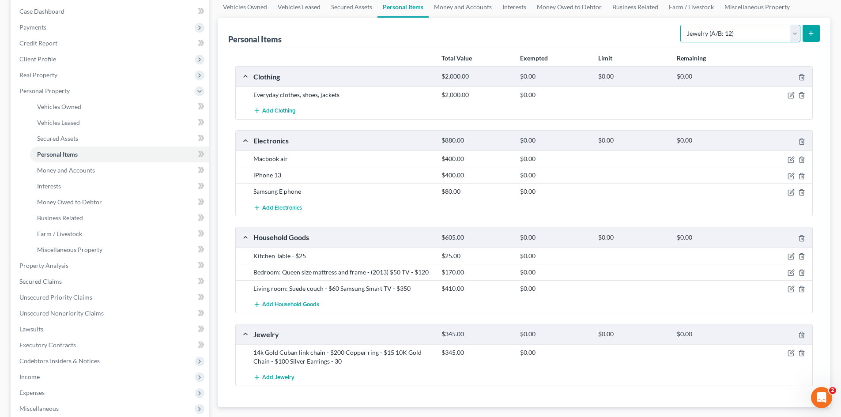
click at [741, 32] on select "Select Item Type Clothing (A/B: 11) Collectibles Of Value (A/B: 8) Electronics …" at bounding box center [740, 34] width 120 height 18
select select "sports_and_hobby_equipment"
click at [682, 25] on select "Select Item Type Clothing (A/B: 11) Collectibles Of Value (A/B: 8) Electronics …" at bounding box center [740, 34] width 120 height 18
click at [808, 28] on button "submit" at bounding box center [811, 33] width 17 height 17
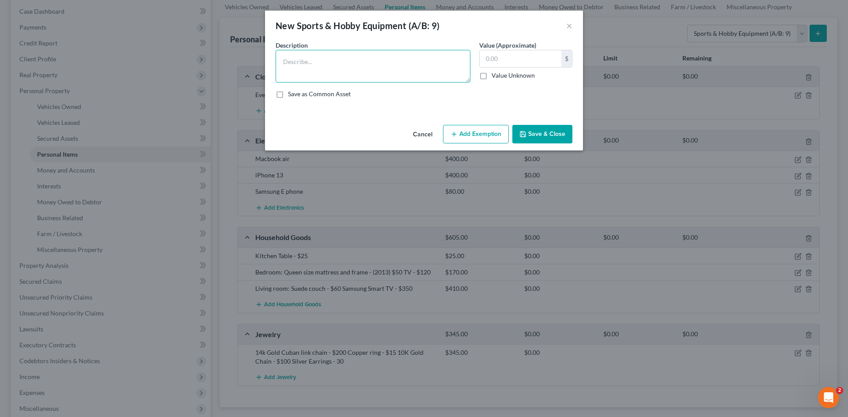
click at [342, 64] on textarea at bounding box center [373, 66] width 195 height 33
type textarea "25 lbs. Dumbbell set"
click at [520, 55] on input "text" at bounding box center [521, 58] width 82 height 17
type input "25"
click at [548, 140] on button "Save & Close" at bounding box center [542, 134] width 60 height 19
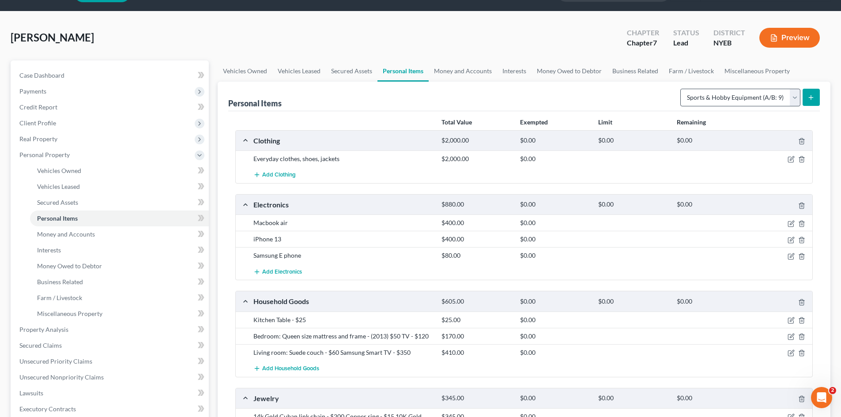
scroll to position [0, 0]
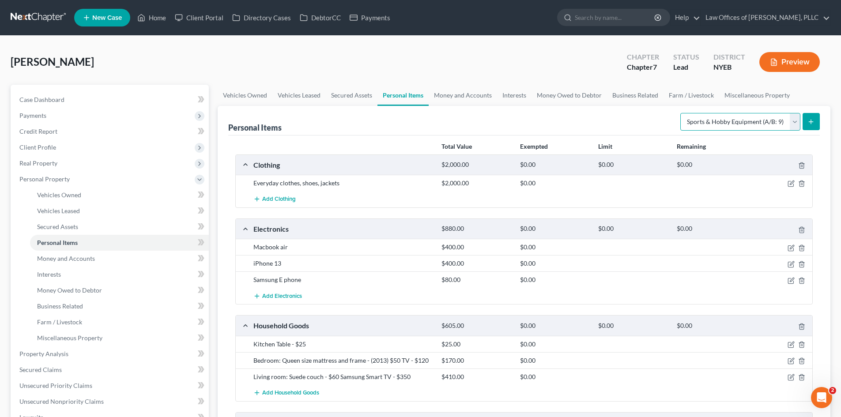
click at [770, 114] on select "Select Item Type Clothing (A/B: 11) Collectibles Of Value (A/B: 8) Electronics …" at bounding box center [740, 122] width 120 height 18
click at [508, 119] on div "Personal Items Select Item Type Clothing (A/B: 11) Collectibles Of Value (A/B: …" at bounding box center [524, 121] width 592 height 30
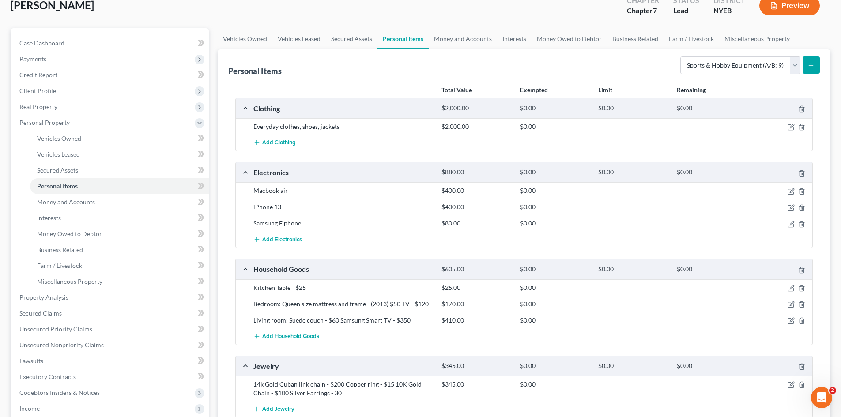
scroll to position [177, 0]
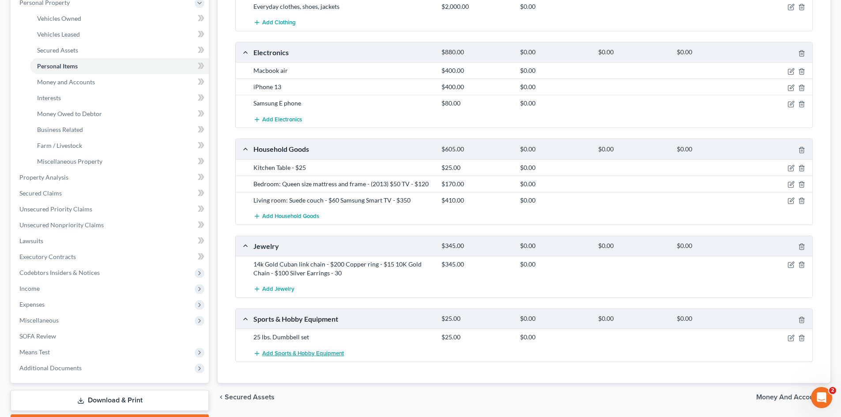
click at [313, 353] on span "Add Sports & Hobby Equipment" at bounding box center [303, 353] width 82 height 7
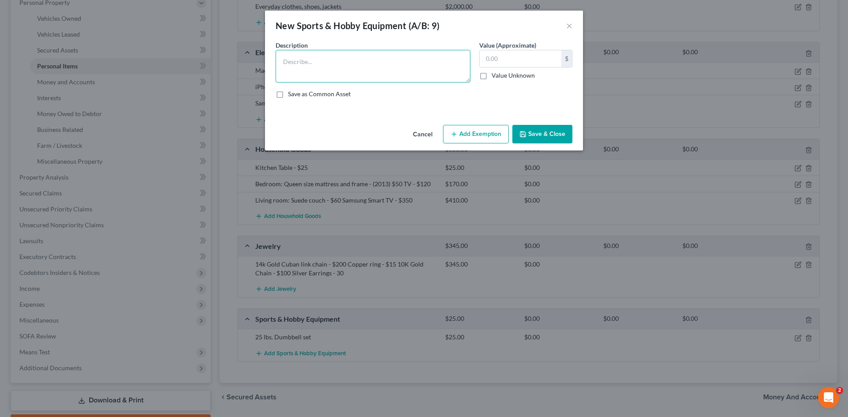
click at [402, 68] on textarea at bounding box center [373, 66] width 195 height 33
click at [307, 59] on textarea "Workout banks" at bounding box center [373, 66] width 195 height 33
click at [375, 61] on textarea "Workout resistance banks" at bounding box center [373, 66] width 195 height 33
click at [317, 62] on textarea "Workout resistance bands" at bounding box center [373, 66] width 195 height 33
click at [382, 62] on textarea "Workout resistance bands" at bounding box center [373, 66] width 195 height 33
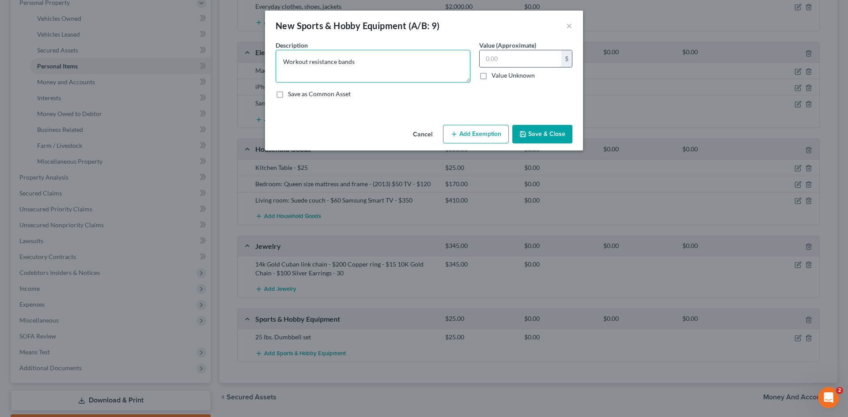
type textarea "Workout resistance bands"
click at [533, 67] on input "text" at bounding box center [521, 58] width 82 height 17
type input "1"
type input "20"
click at [539, 135] on button "Save & Close" at bounding box center [542, 134] width 60 height 19
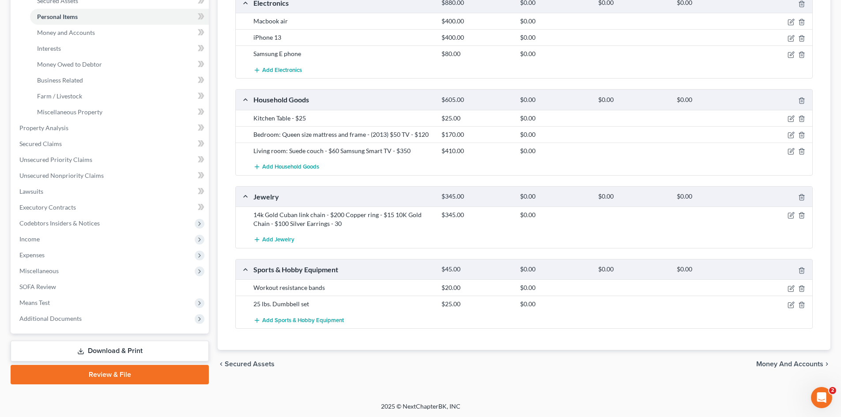
scroll to position [227, 0]
click at [298, 322] on span "Add Sports & Hobby Equipment" at bounding box center [303, 319] width 82 height 7
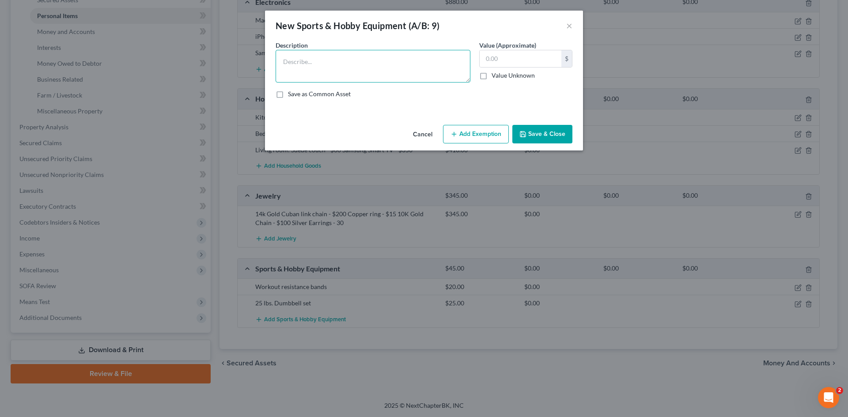
drag, startPoint x: 353, startPoint y: 74, endPoint x: 360, endPoint y: 74, distance: 7.5
click at [353, 74] on textarea at bounding box center [373, 66] width 195 height 33
click at [398, 68] on textarea at bounding box center [373, 66] width 195 height 33
type textarea "Bicycle"
click at [509, 59] on input "text" at bounding box center [521, 58] width 82 height 17
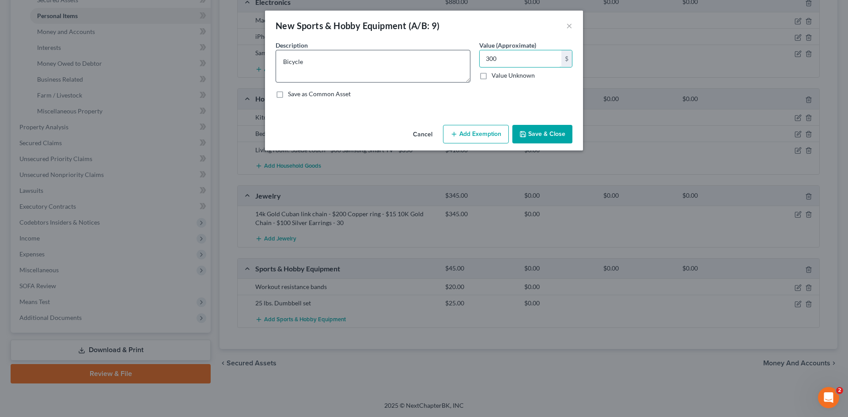
type input "300"
click at [276, 61] on textarea "Bicycle" at bounding box center [373, 66] width 195 height 33
click at [348, 66] on textarea "Fix Bicycle" at bounding box center [373, 66] width 195 height 33
click at [292, 58] on textarea "Fix Bicycle" at bounding box center [373, 66] width 195 height 33
type textarea "FIX Bicycle"
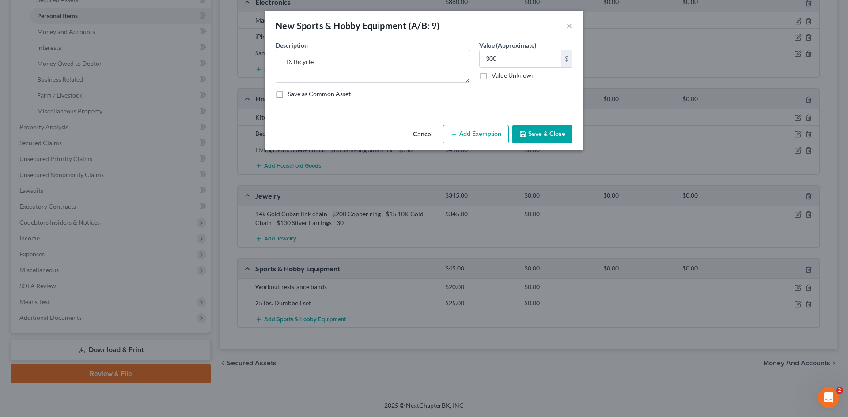
click at [552, 135] on button "Save & Close" at bounding box center [542, 134] width 60 height 19
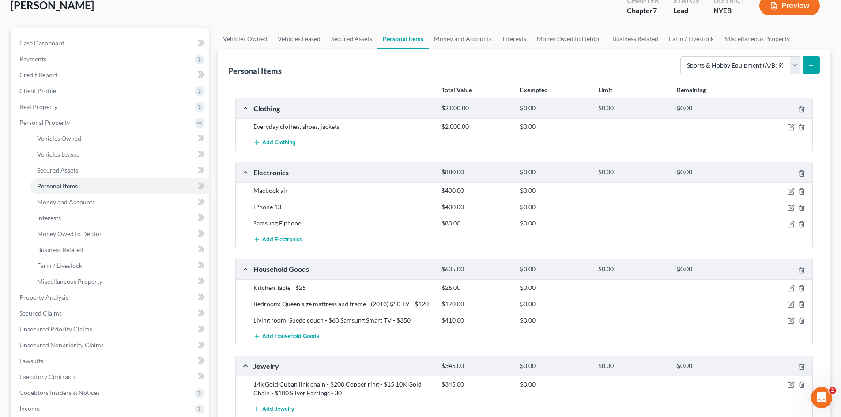
scroll to position [0, 0]
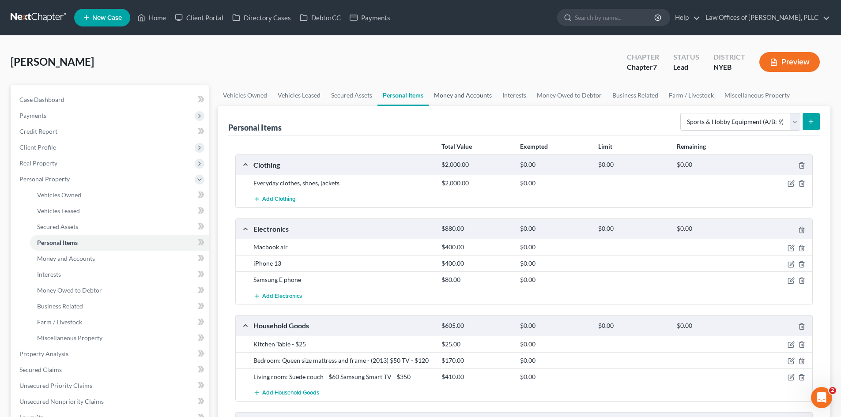
click at [467, 94] on link "Money and Accounts" at bounding box center [463, 95] width 68 height 21
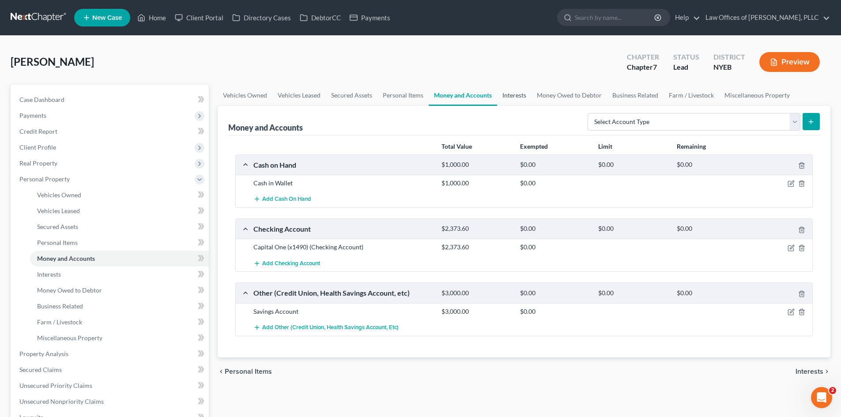
click at [518, 94] on link "Interests" at bounding box center [514, 95] width 34 height 21
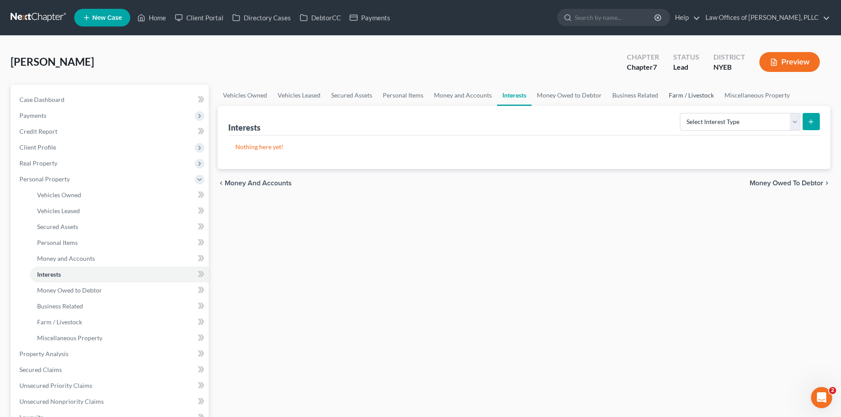
click at [683, 95] on link "Farm / Livestock" at bounding box center [692, 95] width 56 height 21
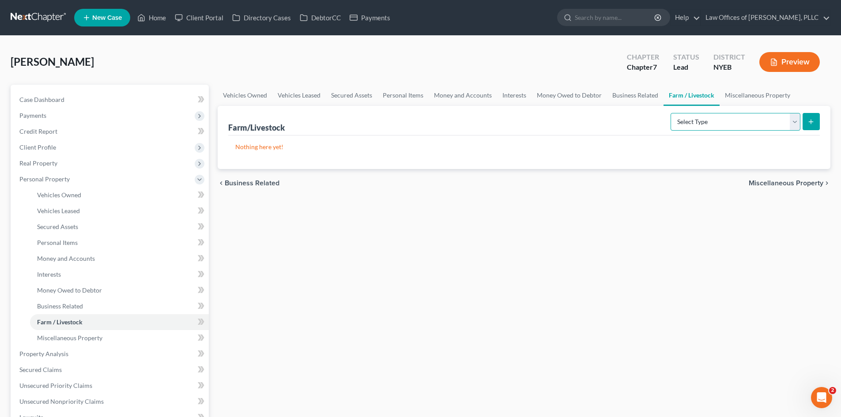
click at [763, 127] on select "Select Type Animals & Livestock (A/B: 47) Crops: Growing or Harvested (A/B: 48)…" at bounding box center [736, 122] width 130 height 18
click at [672, 338] on div "Vehicles Owned Vehicles Leased Secured Assets Personal Items Money and Accounts…" at bounding box center [524, 348] width 622 height 526
click at [756, 97] on link "Miscellaneous Property" at bounding box center [758, 95] width 76 height 21
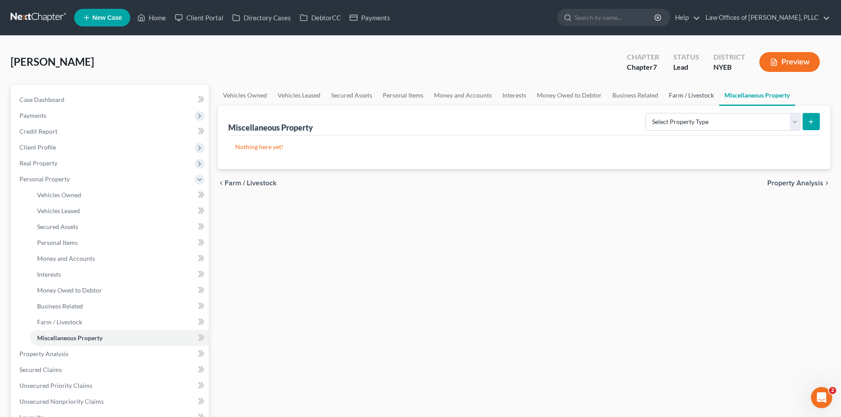
click at [678, 97] on link "Farm / Livestock" at bounding box center [692, 95] width 56 height 21
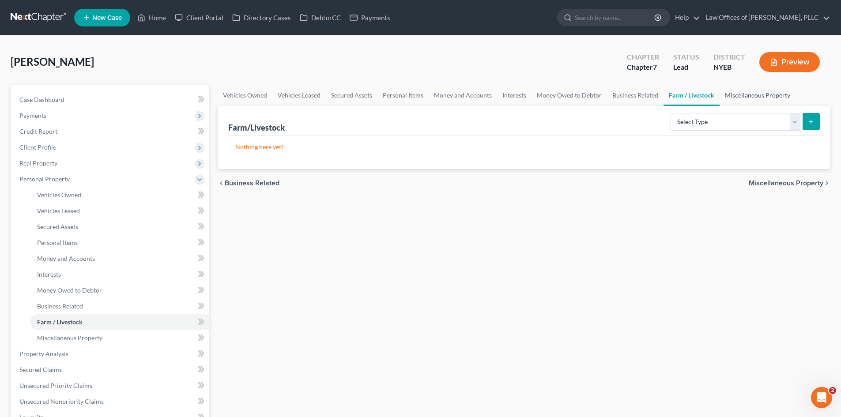
click at [747, 95] on link "Miscellaneous Property" at bounding box center [758, 95] width 76 height 21
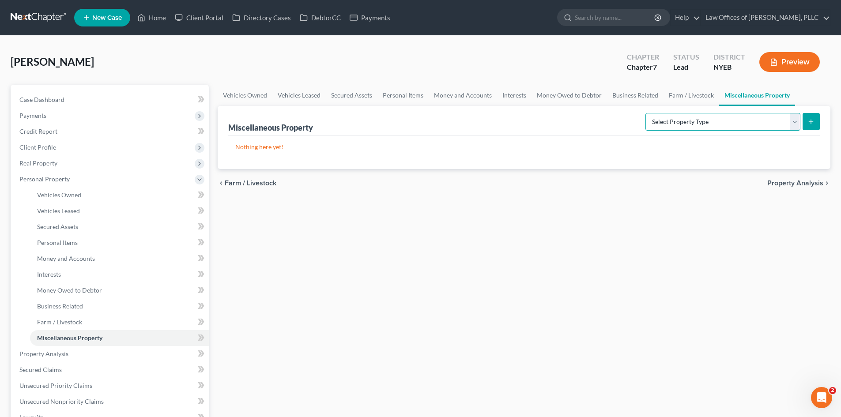
click at [690, 125] on select "Select Property Type Assigned for Creditor Benefit Within 1 Year (SOFA: 12) Hol…" at bounding box center [723, 122] width 155 height 18
click at [658, 302] on div "Vehicles Owned Vehicles Leased Secured Assets Personal Items Money and Accounts…" at bounding box center [524, 348] width 622 height 526
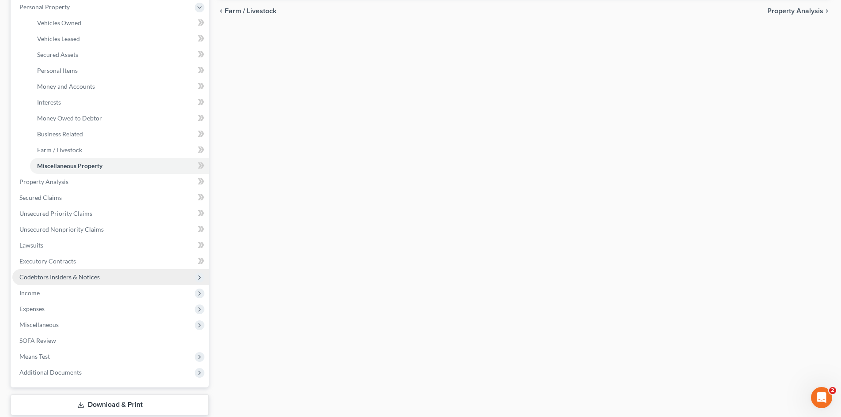
scroll to position [177, 0]
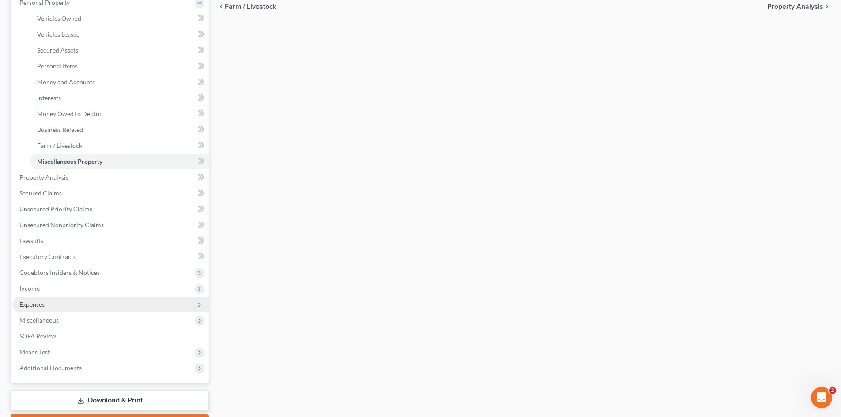
click at [59, 307] on span "Expenses" at bounding box center [110, 305] width 196 height 16
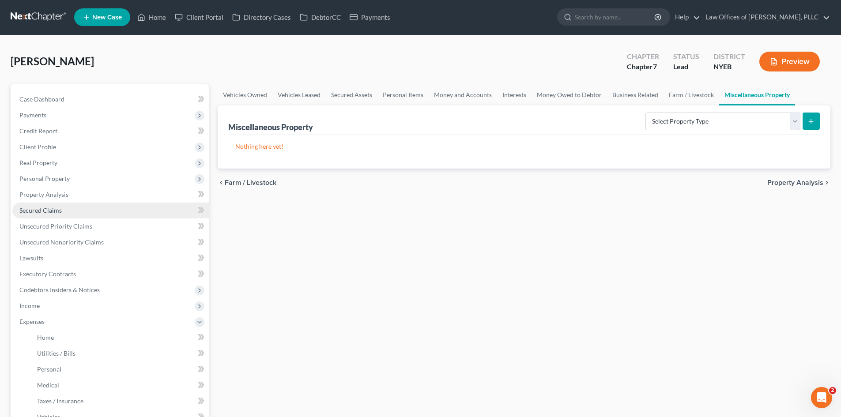
scroll to position [0, 0]
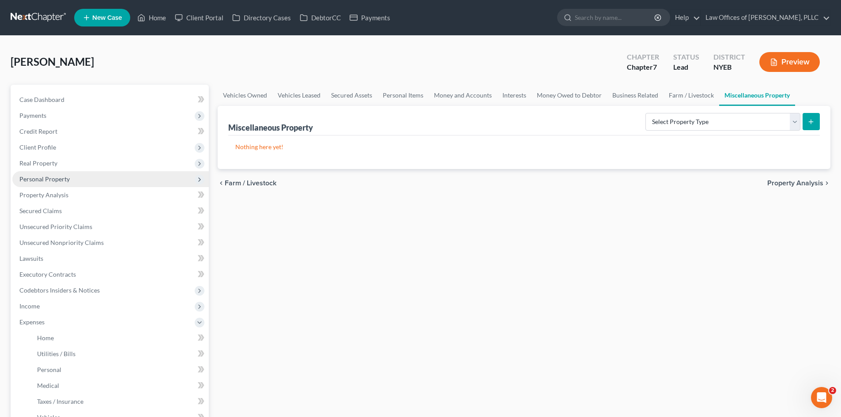
click at [81, 181] on span "Personal Property" at bounding box center [110, 179] width 196 height 16
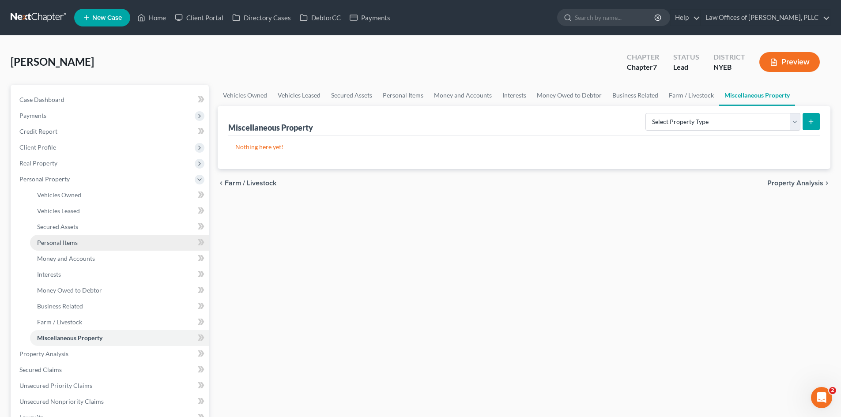
click at [88, 243] on link "Personal Items" at bounding box center [119, 243] width 179 height 16
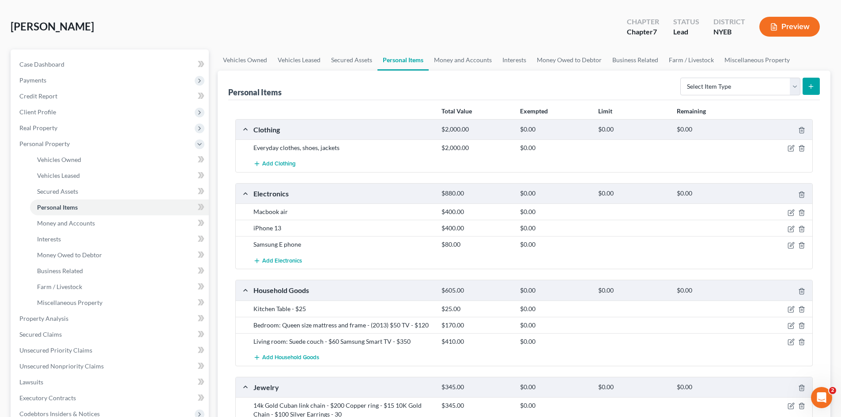
scroll to position [132, 0]
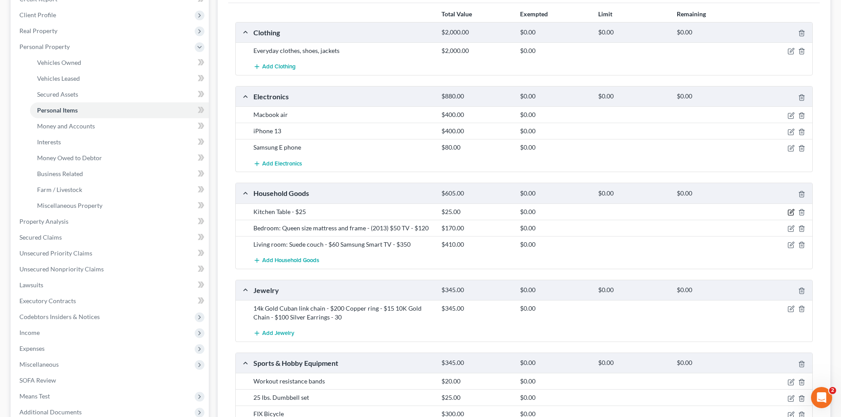
click at [792, 214] on icon "button" at bounding box center [791, 212] width 7 height 7
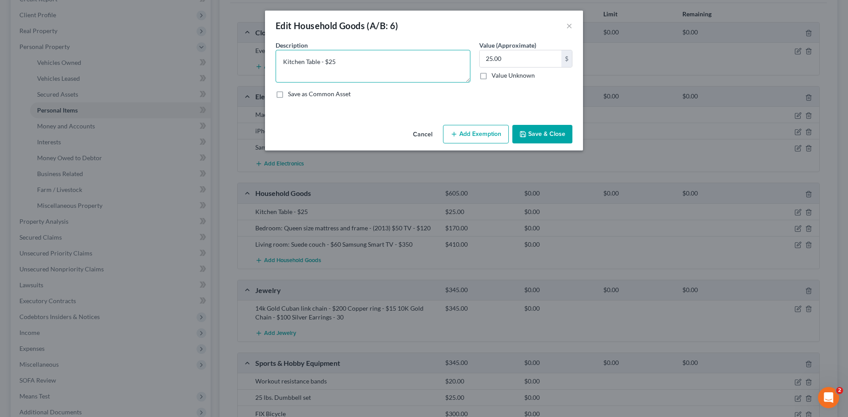
click at [351, 61] on textarea "Kitchen Table - $25" at bounding box center [373, 66] width 195 height 33
click at [337, 68] on textarea "Kitchen Table - $25 BJ's Pot Set" at bounding box center [373, 66] width 195 height 33
type textarea "Kitchen Table - $25 BJ's Pot Set - $35"
click at [511, 57] on input "text" at bounding box center [521, 58] width 82 height 17
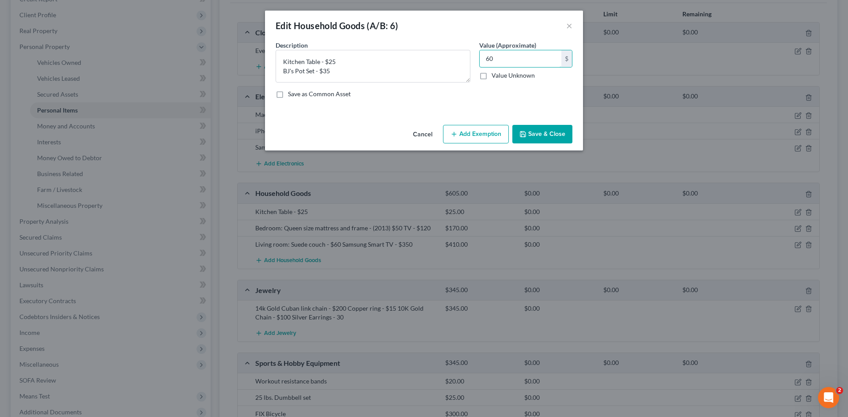
type input "60"
click at [550, 136] on button "Save & Close" at bounding box center [542, 134] width 60 height 19
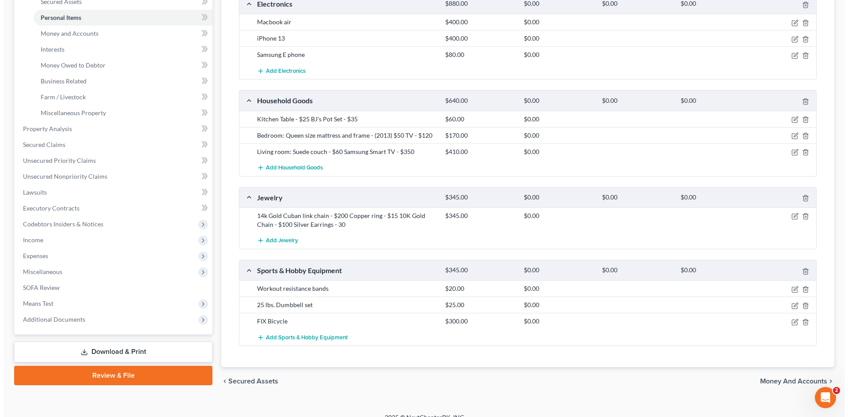
scroll to position [237, 0]
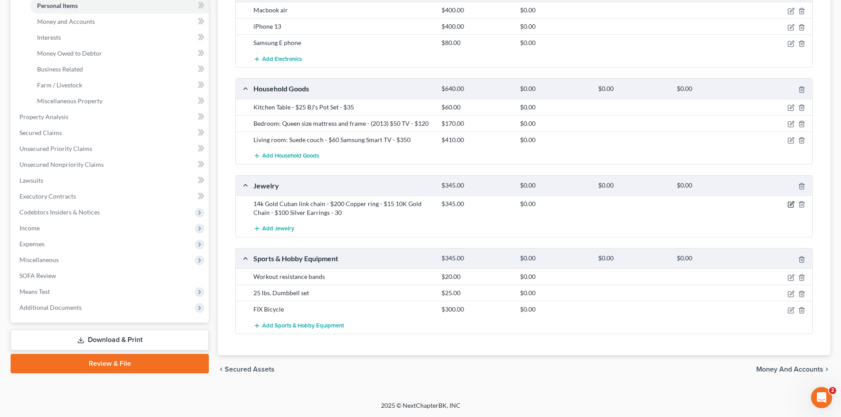
click at [793, 202] on icon "button" at bounding box center [792, 204] width 4 height 4
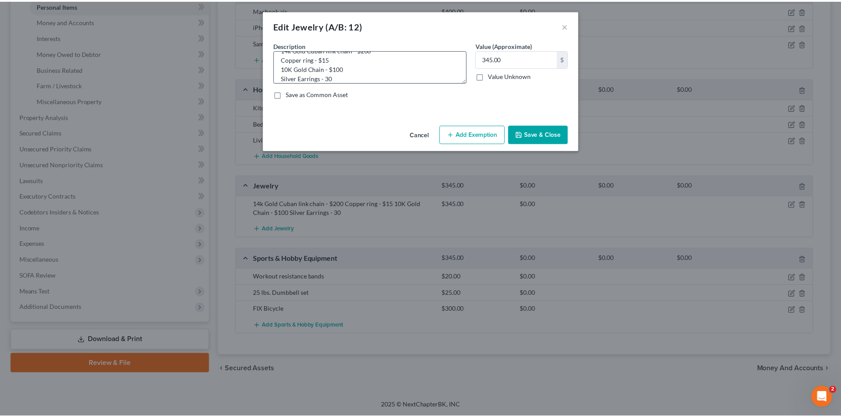
scroll to position [19, 0]
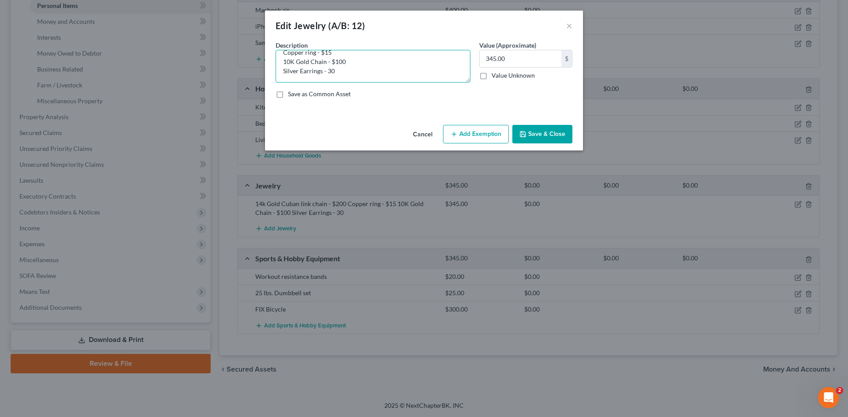
click at [325, 70] on textarea "14k Gold Cuban link chain - $200 Copper ring - $15 10K Gold Chain - $100 Silver…" at bounding box center [373, 66] width 195 height 33
click at [327, 71] on textarea "14k Gold Cuban link chain - $200 Copper ring - $15 10K Gold Chain - $100 Silver…" at bounding box center [373, 66] width 195 height 33
type textarea "14k Gold Cuban link chain - $200 Copper ring - $15 10K Gold Chain - $100 Silver…"
click at [544, 132] on button "Save & Close" at bounding box center [542, 134] width 60 height 19
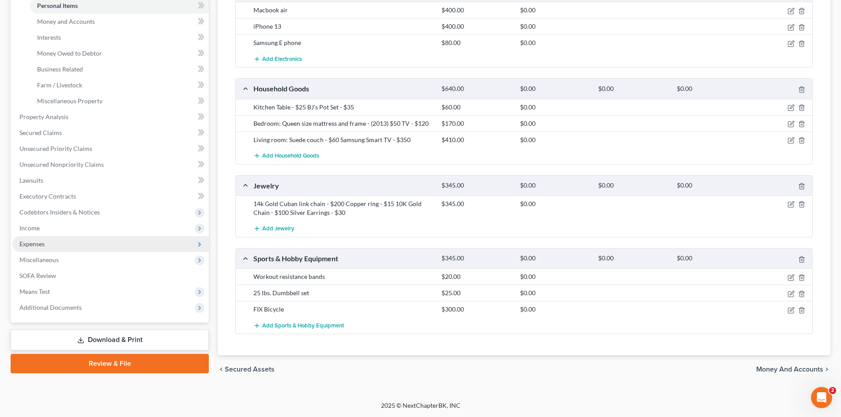
click at [62, 246] on span "Expenses" at bounding box center [110, 244] width 196 height 16
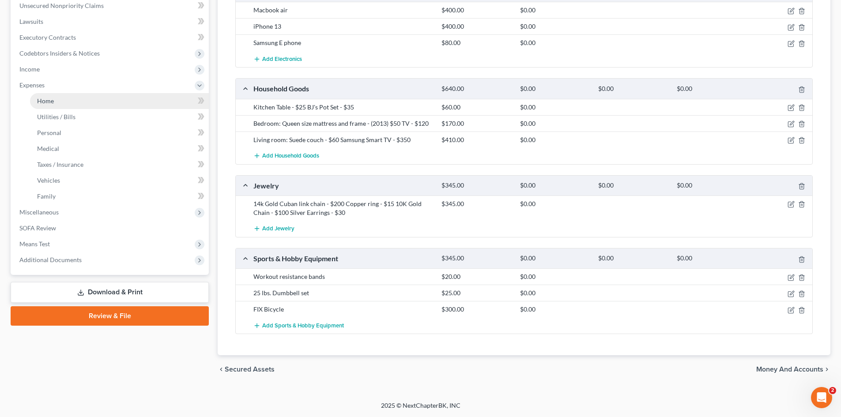
click at [83, 101] on link "Home" at bounding box center [119, 101] width 179 height 16
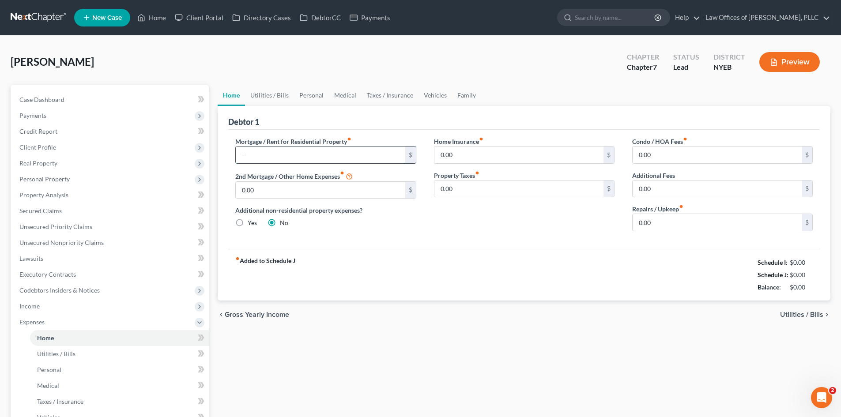
click at [344, 151] on input "text" at bounding box center [320, 155] width 169 height 17
click at [555, 155] on input "0.00" at bounding box center [518, 155] width 169 height 17
click at [527, 159] on input "0.00" at bounding box center [518, 155] width 169 height 17
drag, startPoint x: 460, startPoint y: 152, endPoint x: 452, endPoint y: 151, distance: 8.1
click at [438, 152] on input "0.00" at bounding box center [518, 155] width 169 height 17
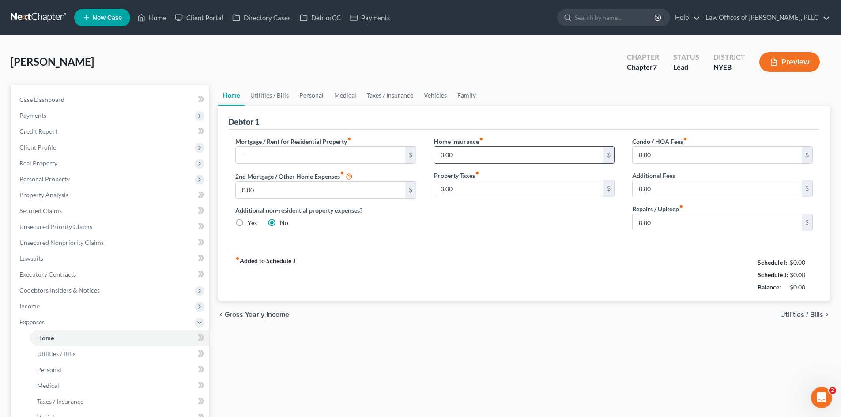
click at [505, 162] on input "0.00" at bounding box center [518, 155] width 169 height 17
click at [271, 101] on link "Utilities / Bills" at bounding box center [269, 95] width 49 height 21
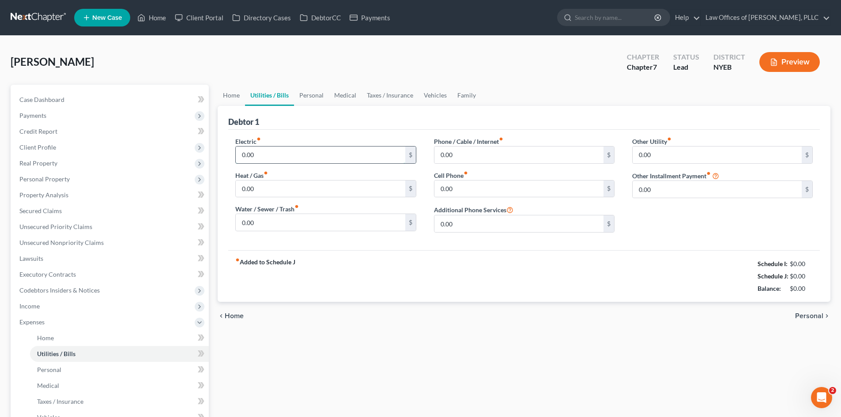
click at [356, 158] on input "0.00" at bounding box center [320, 155] width 169 height 17
click at [338, 192] on input "0.00" at bounding box center [320, 189] width 169 height 17
click at [338, 154] on input "0.00" at bounding box center [320, 155] width 169 height 17
type input "90"
click at [679, 196] on input "0.00" at bounding box center [717, 189] width 169 height 17
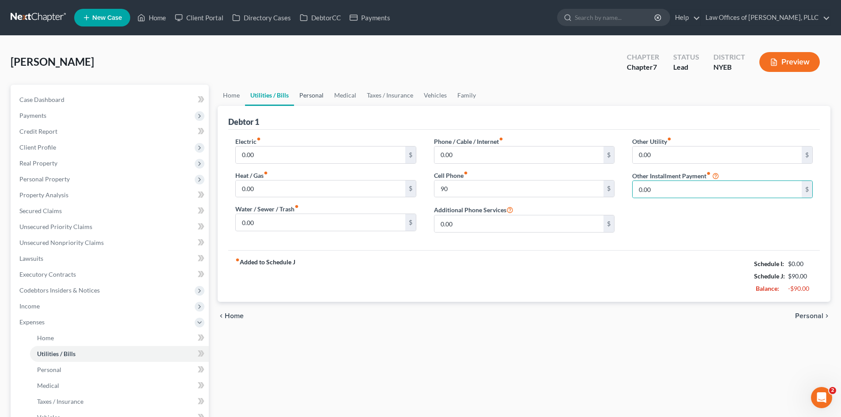
click at [323, 101] on link "Personal" at bounding box center [311, 95] width 35 height 21
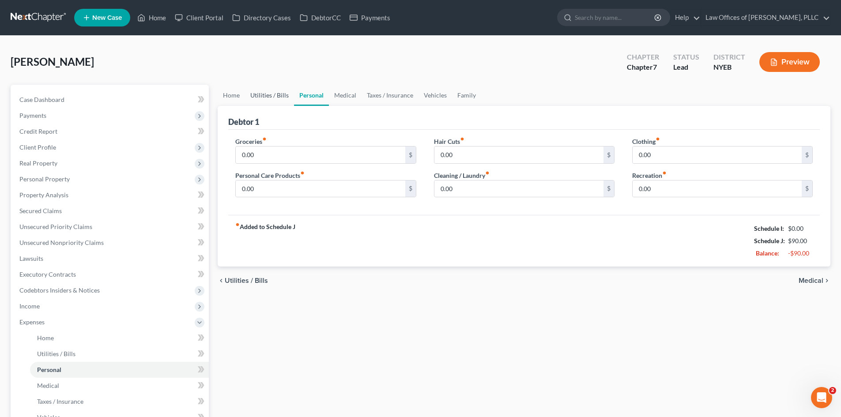
click at [264, 99] on link "Utilities / Bills" at bounding box center [269, 95] width 49 height 21
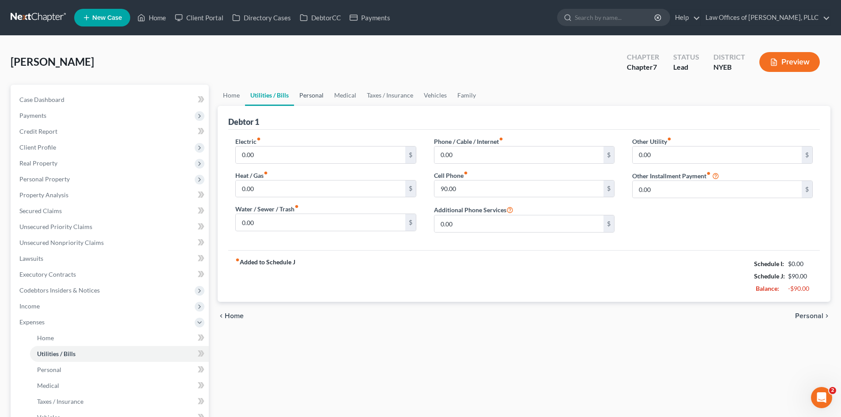
click at [321, 98] on link "Personal" at bounding box center [311, 95] width 35 height 21
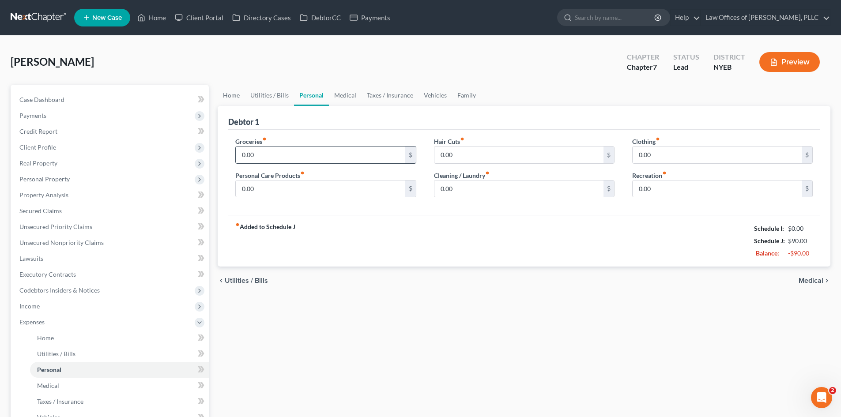
click at [337, 159] on input "0.00" at bounding box center [320, 155] width 169 height 17
type input "400"
click at [386, 188] on input "0.00" at bounding box center [320, 189] width 169 height 17
type input "20"
click at [490, 162] on input "0.00" at bounding box center [518, 155] width 169 height 17
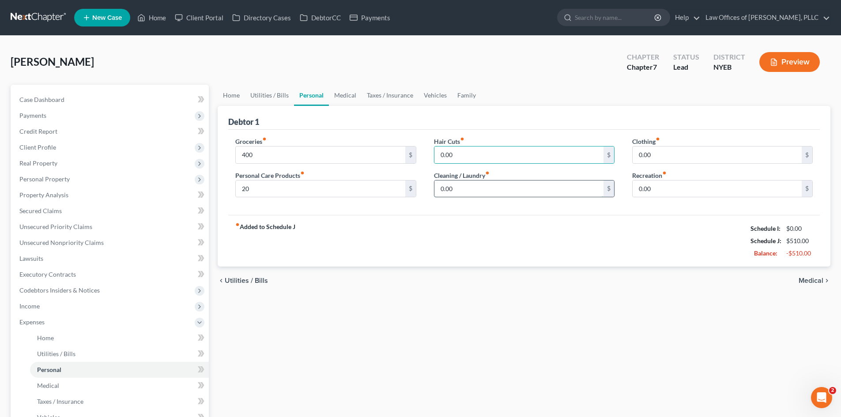
click at [493, 188] on input "0.00" at bounding box center [518, 189] width 169 height 17
type input "50"
click at [778, 150] on input "0.00" at bounding box center [717, 155] width 169 height 17
click at [354, 97] on link "Medical" at bounding box center [345, 95] width 33 height 21
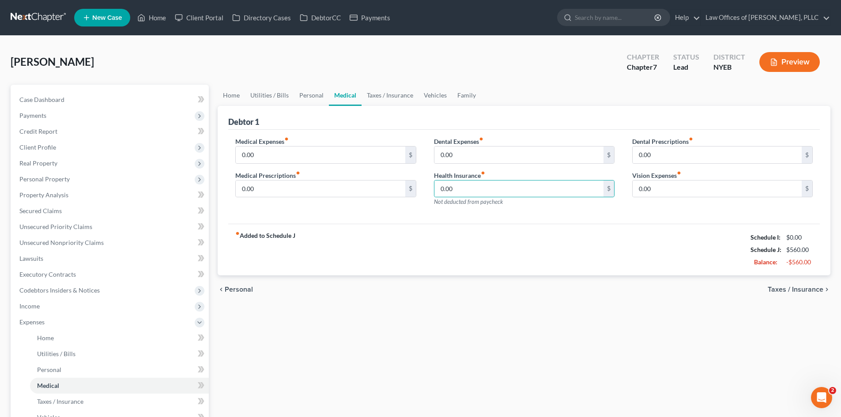
drag, startPoint x: 474, startPoint y: 253, endPoint x: 478, endPoint y: 261, distance: 8.3
click at [478, 261] on div "fiber_manual_record Added to Schedule J Schedule I: $0.00 Schedule J: $560.00 B…" at bounding box center [524, 250] width 592 height 52
click at [382, 92] on link "Taxes / Insurance" at bounding box center [390, 95] width 57 height 21
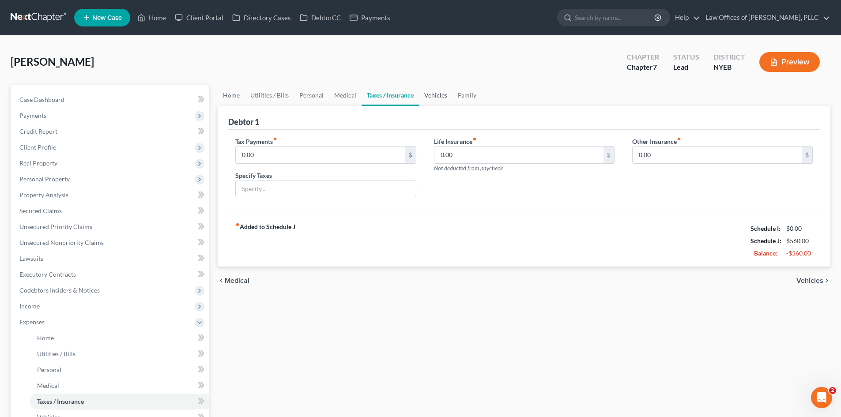
click at [434, 96] on link "Vehicles" at bounding box center [436, 95] width 34 height 21
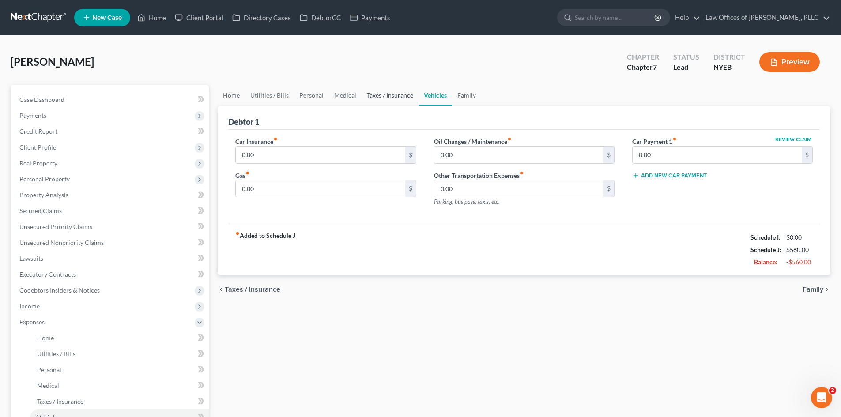
click at [398, 103] on link "Taxes / Insurance" at bounding box center [390, 95] width 57 height 21
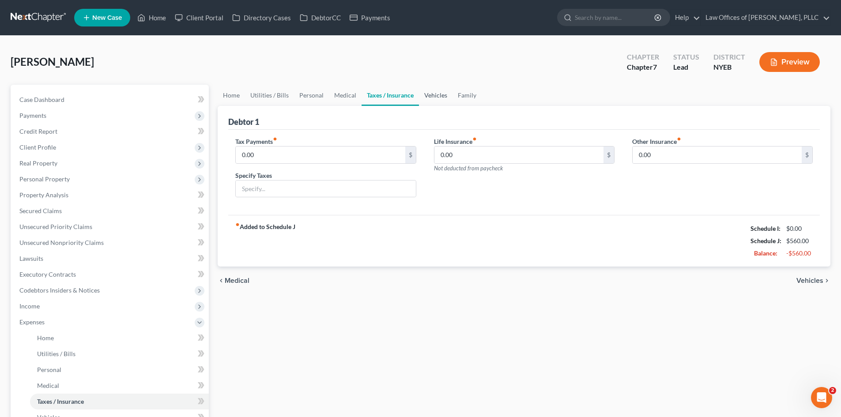
click at [438, 98] on link "Vehicles" at bounding box center [436, 95] width 34 height 21
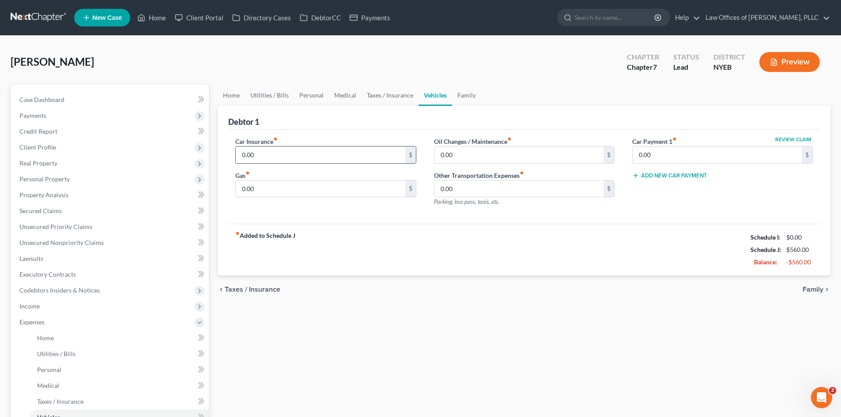
click at [309, 156] on input "0.00" at bounding box center [320, 155] width 169 height 17
click at [65, 181] on span "Personal Property" at bounding box center [44, 179] width 50 height 8
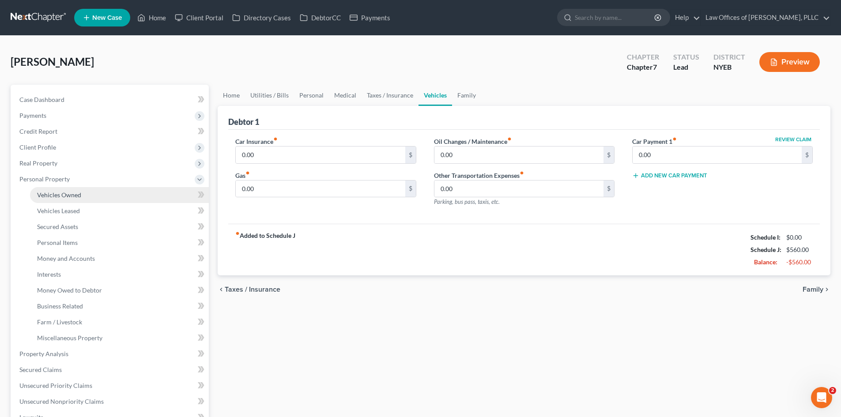
click at [63, 197] on span "Vehicles Owned" at bounding box center [59, 195] width 44 height 8
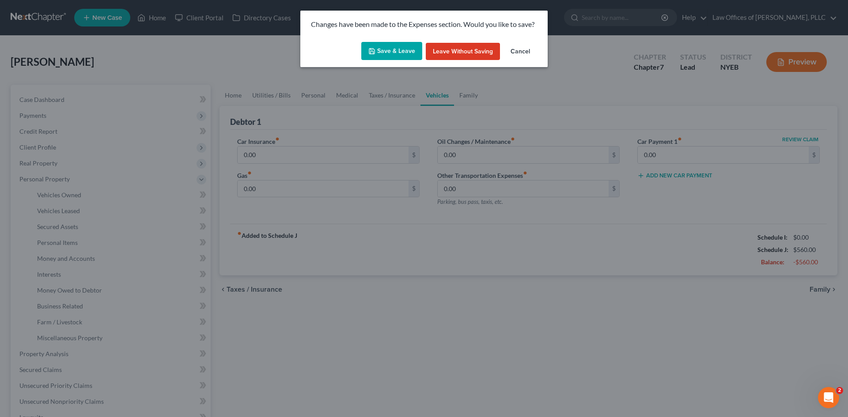
click at [385, 53] on button "Save & Leave" at bounding box center [391, 51] width 61 height 19
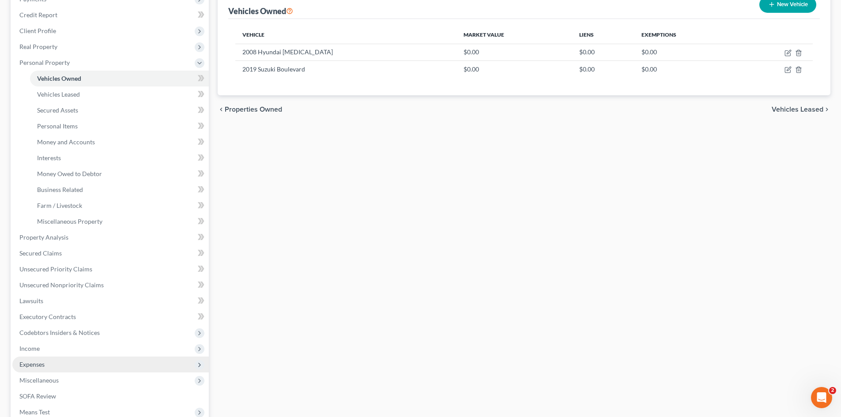
scroll to position [132, 0]
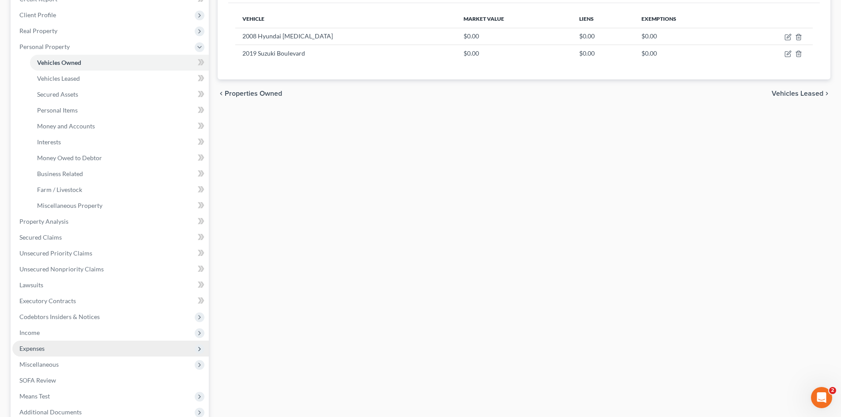
click at [80, 345] on span "Expenses" at bounding box center [110, 349] width 196 height 16
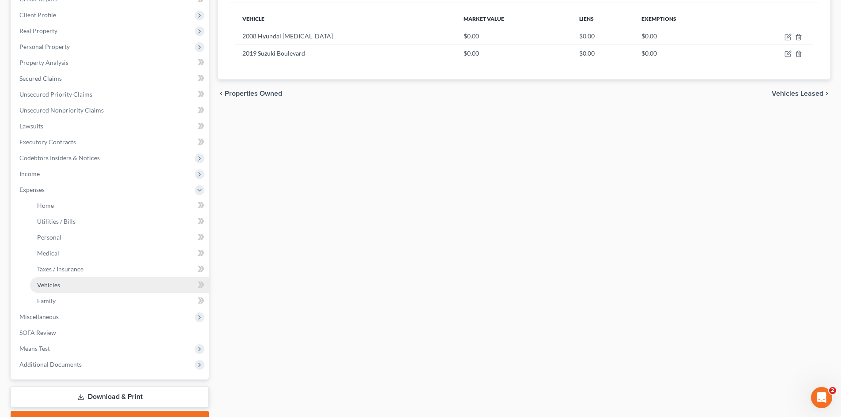
click at [52, 284] on span "Vehicles" at bounding box center [48, 285] width 23 height 8
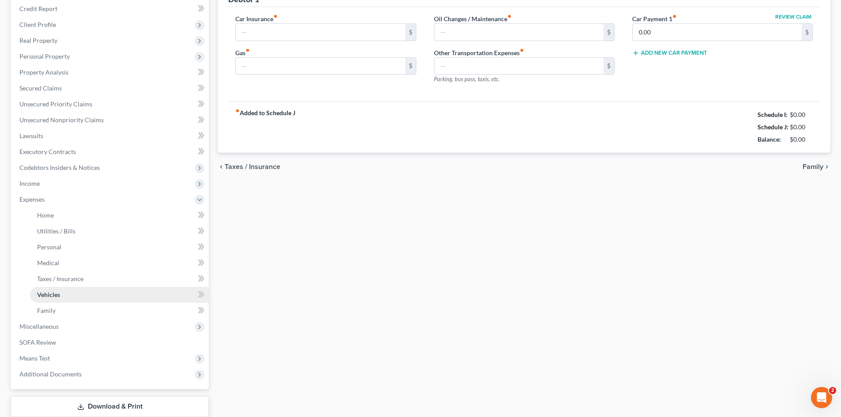
type input "0.00"
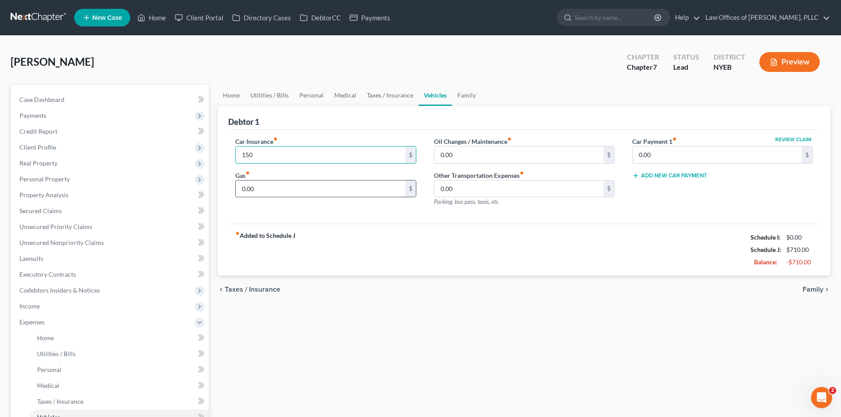
type input "150"
click at [333, 195] on input "0.00" at bounding box center [320, 189] width 169 height 17
type input "160"
click at [445, 159] on input "0.00" at bounding box center [518, 155] width 169 height 17
click at [489, 193] on input "0.00" at bounding box center [518, 189] width 169 height 17
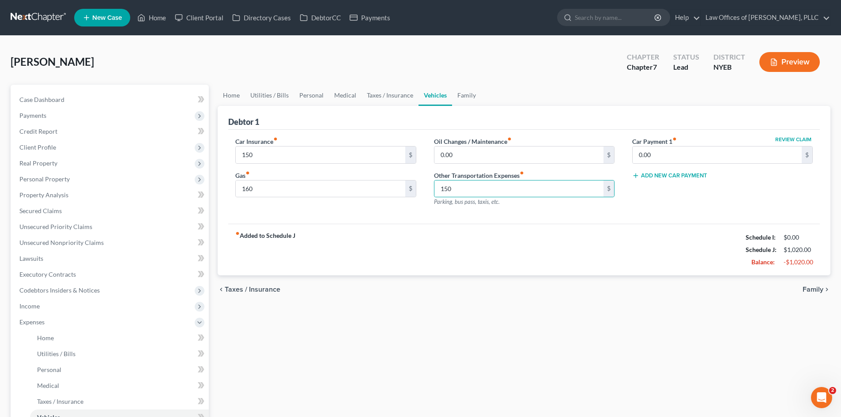
click at [632, 215] on div "Car Insurance fiber_manual_record 150 $ Gas fiber_manual_record 160 $ Oil Chang…" at bounding box center [524, 177] width 592 height 94
click at [465, 191] on input "150" at bounding box center [518, 189] width 169 height 17
type input "210"
click at [575, 261] on div "fiber_manual_record Added to Schedule J Schedule I: $0.00 Schedule J: $1,080.00…" at bounding box center [524, 250] width 592 height 52
click at [463, 89] on link "Family" at bounding box center [466, 95] width 29 height 21
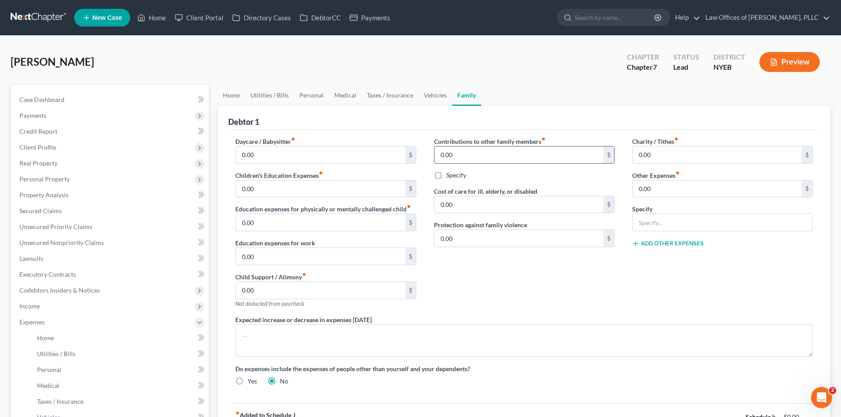
click at [501, 155] on input "0.00" at bounding box center [518, 155] width 169 height 17
click at [475, 152] on input "0.00" at bounding box center [518, 155] width 169 height 17
click at [466, 152] on input "0.00" at bounding box center [518, 155] width 169 height 17
drag, startPoint x: 491, startPoint y: 158, endPoint x: 377, endPoint y: 143, distance: 114.9
click at [377, 143] on div "Daycare / Babysitter fiber_manual_record 0.00 $ Children's Education Expenses f…" at bounding box center [524, 265] width 595 height 256
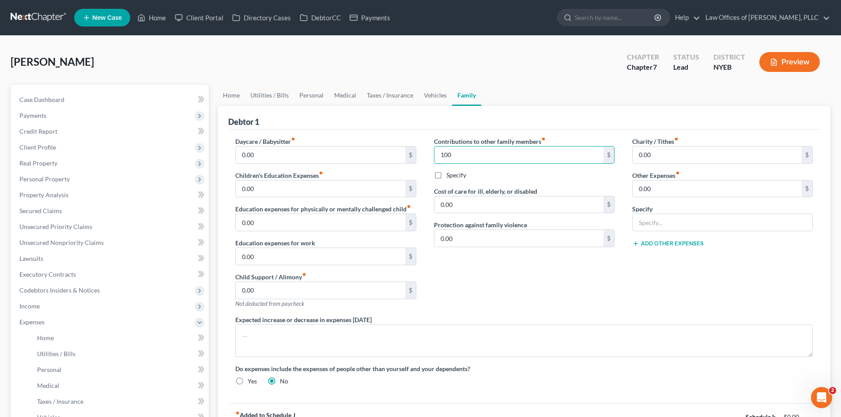
type input "100"
click at [476, 137] on label "Contributions to other family members fiber_manual_record" at bounding box center [490, 141] width 112 height 9
click at [446, 176] on label "Specify" at bounding box center [456, 175] width 20 height 9
click at [450, 176] on input "Specify" at bounding box center [453, 174] width 6 height 6
checkbox input "true"
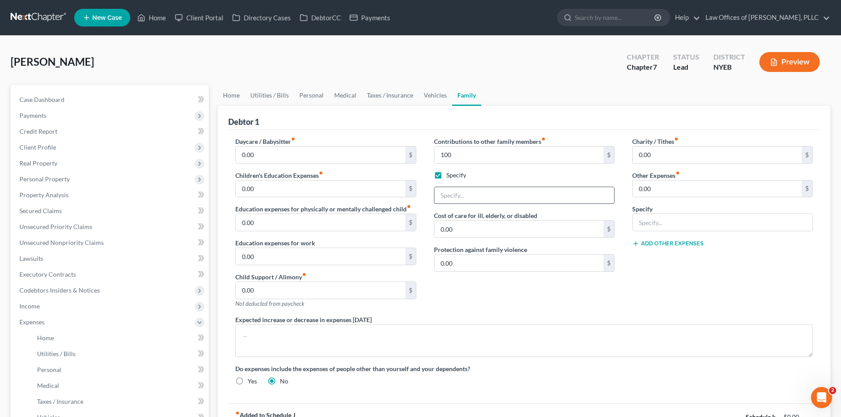
click at [474, 198] on input "text" at bounding box center [524, 195] width 180 height 17
type input "Money sent to family in Trinidad"
click at [499, 307] on div "Contributions to other family members fiber_manual_record 100 $ Specify Money s…" at bounding box center [524, 226] width 198 height 178
click at [666, 291] on div "Charity / Tithes fiber_manual_record 0.00 $ Other Expenses fiber_manual_record …" at bounding box center [722, 226] width 198 height 178
click at [676, 190] on input "0.00" at bounding box center [717, 189] width 169 height 17
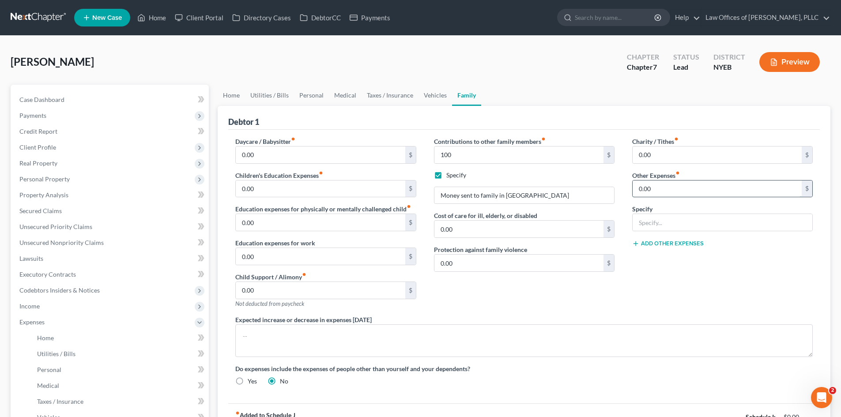
click at [676, 189] on input "0.00" at bounding box center [717, 189] width 169 height 17
drag, startPoint x: 664, startPoint y: 186, endPoint x: 601, endPoint y: 185, distance: 63.1
click at [601, 185] on div "Daycare / Babysitter fiber_manual_record 0.00 $ Children's Education Expenses f…" at bounding box center [524, 265] width 595 height 256
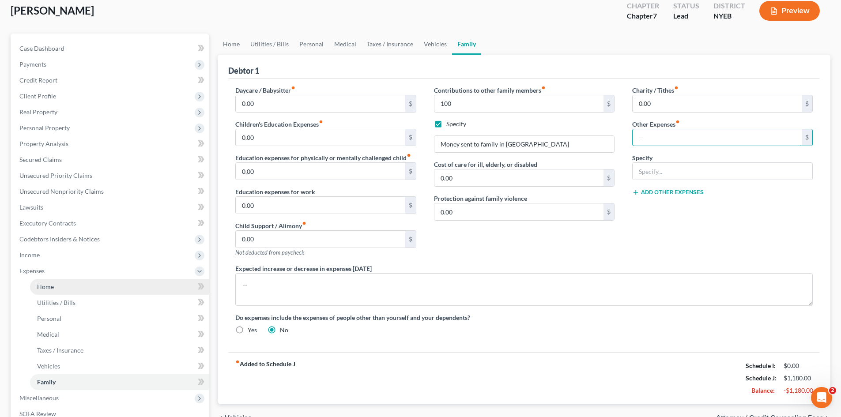
scroll to position [132, 0]
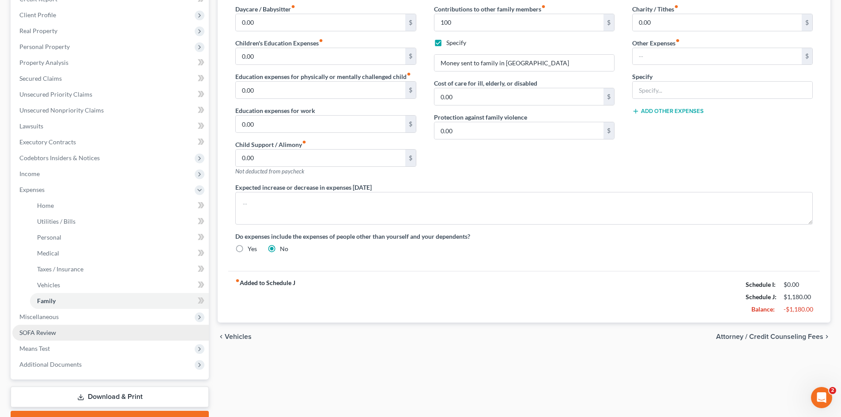
click at [78, 328] on link "SOFA Review" at bounding box center [110, 333] width 196 height 16
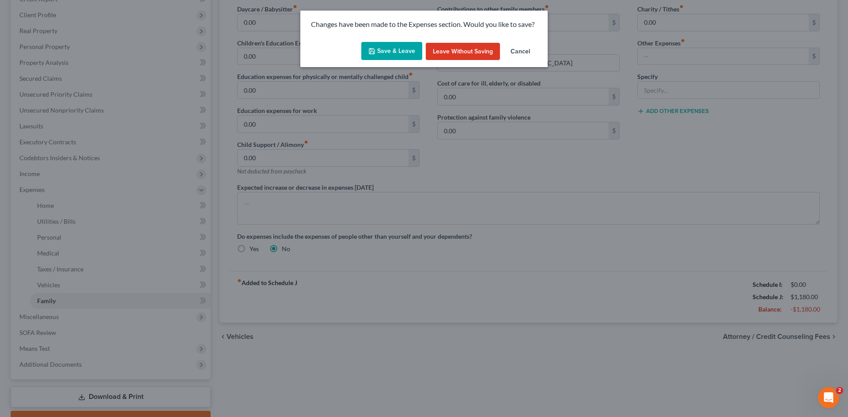
click at [400, 43] on button "Save & Leave" at bounding box center [391, 51] width 61 height 19
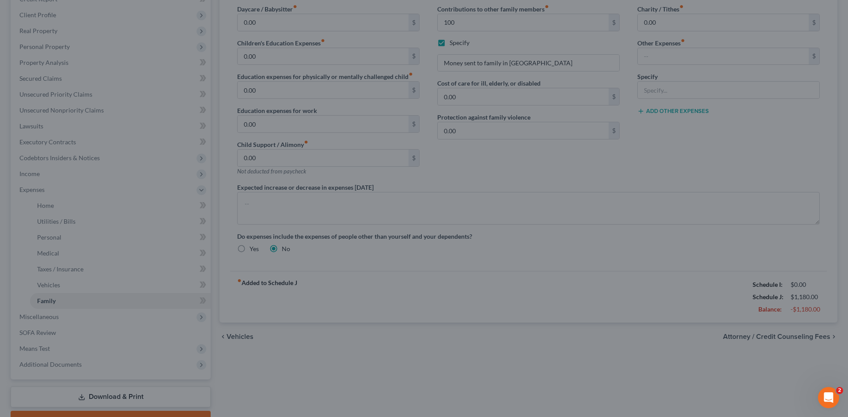
type input "100.00"
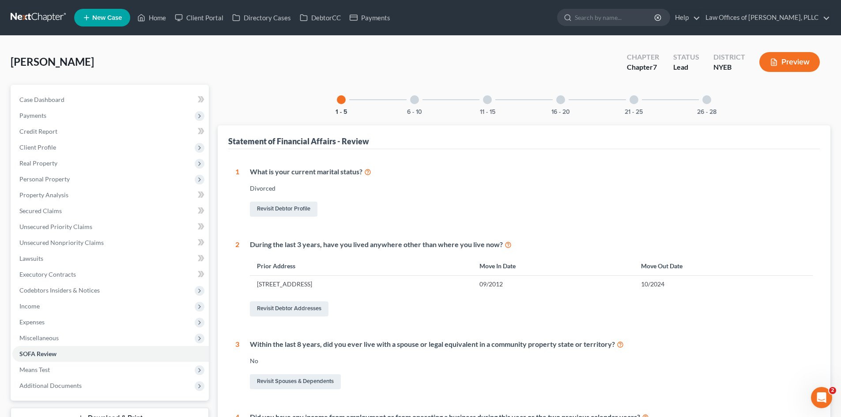
click at [412, 105] on div "6 - 10" at bounding box center [415, 100] width 30 height 30
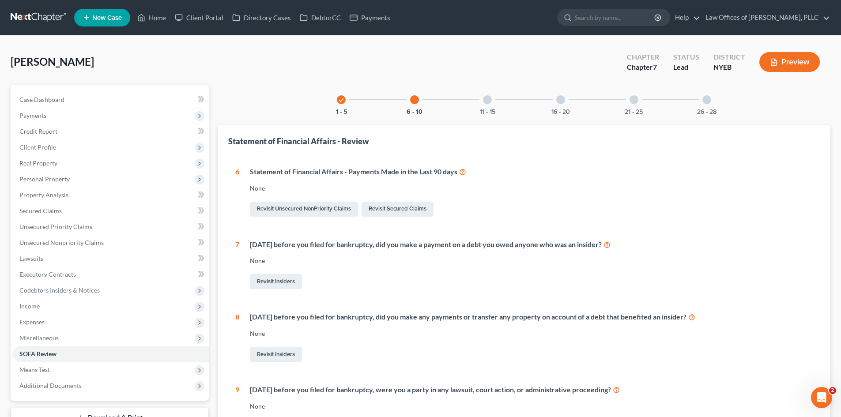
click at [485, 102] on div at bounding box center [487, 99] width 9 height 9
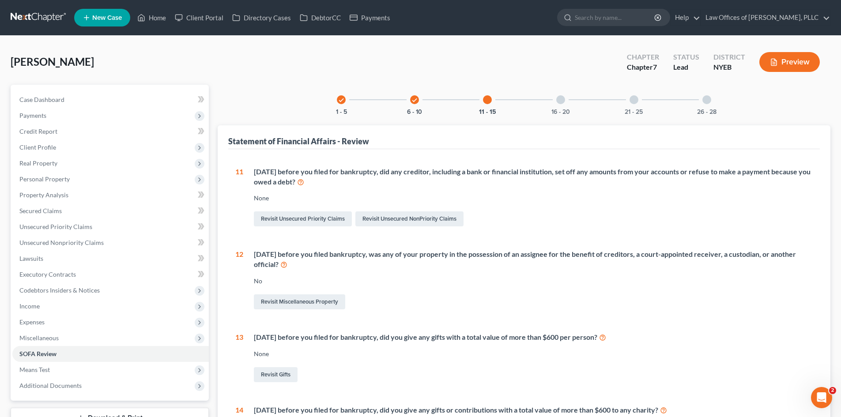
click at [555, 98] on div "16 - 20" at bounding box center [561, 100] width 30 height 30
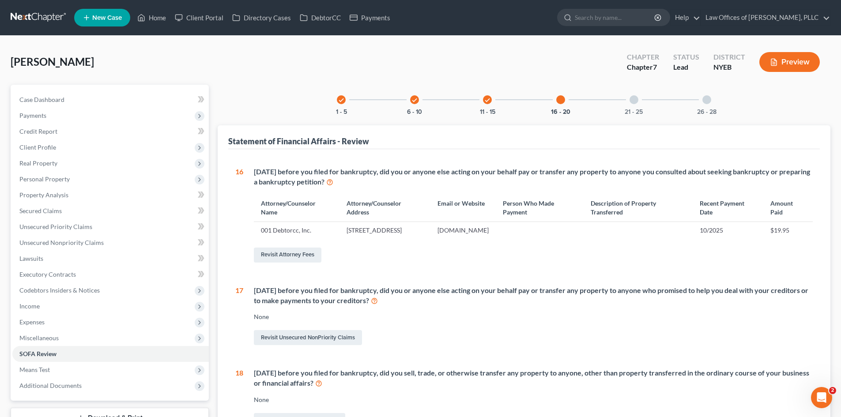
click at [636, 101] on div at bounding box center [634, 99] width 9 height 9
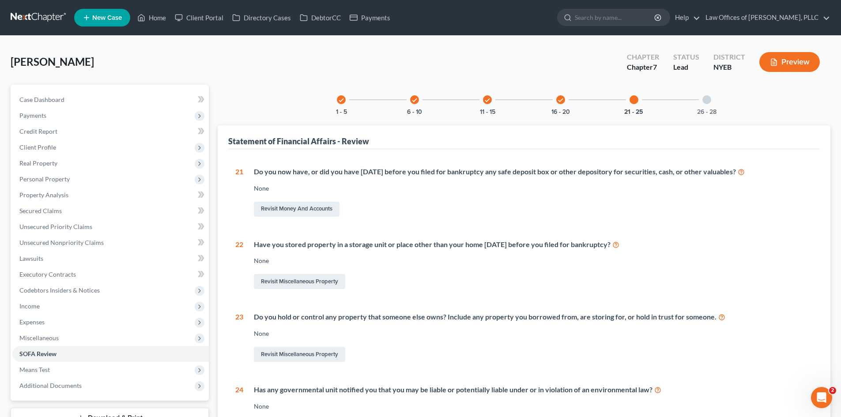
click at [710, 96] on div "26 - 28" at bounding box center [707, 100] width 30 height 30
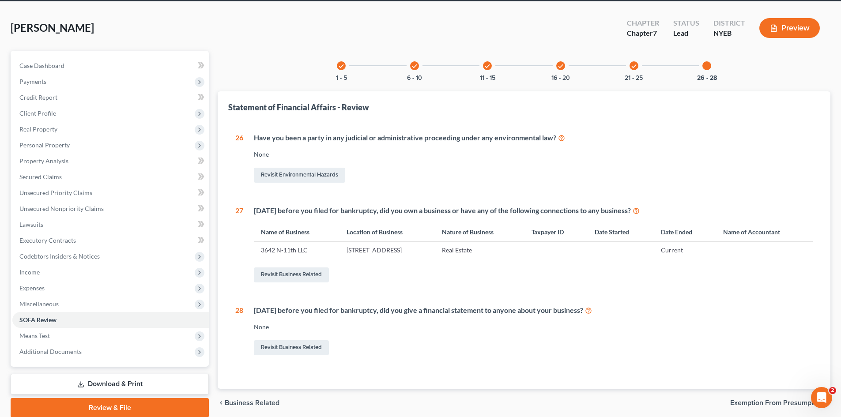
scroll to position [68, 0]
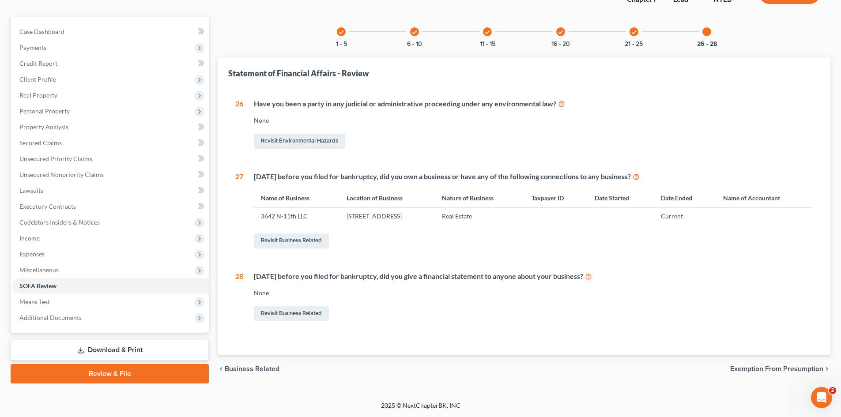
click at [345, 28] on div "check 1 - 5" at bounding box center [341, 32] width 30 height 30
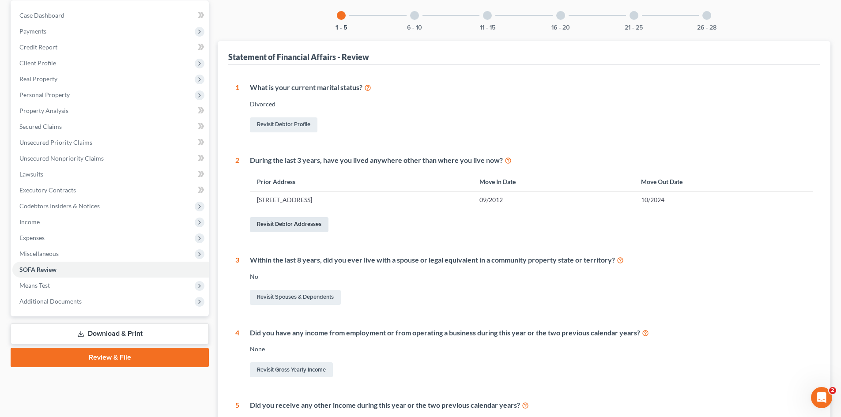
scroll to position [36, 0]
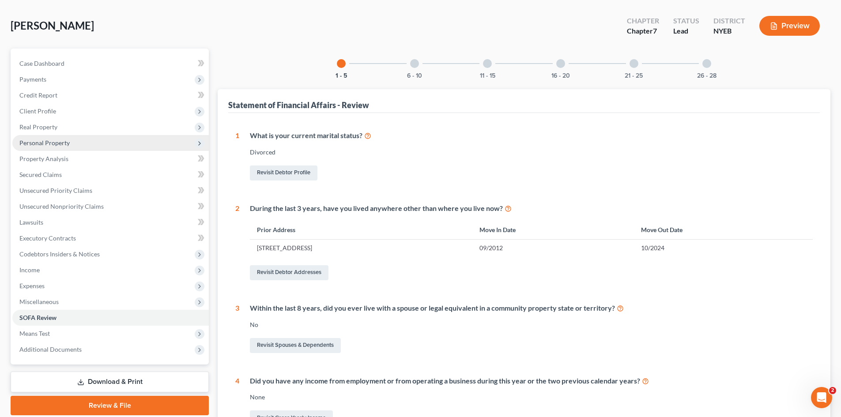
click at [74, 139] on span "Personal Property" at bounding box center [110, 143] width 196 height 16
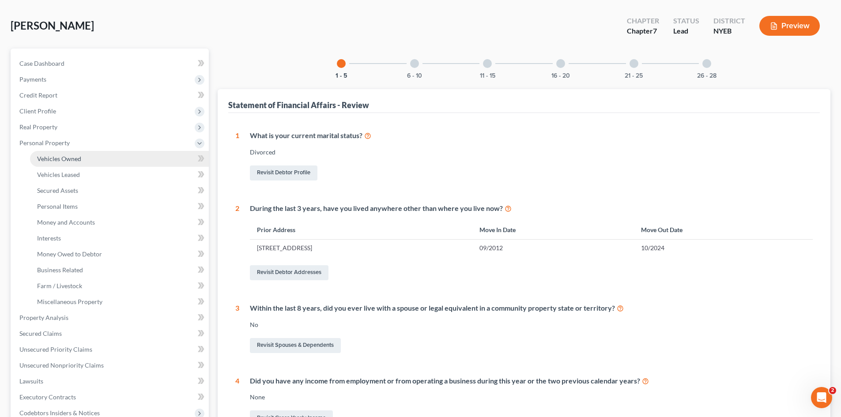
click at [77, 155] on span "Vehicles Owned" at bounding box center [59, 159] width 44 height 8
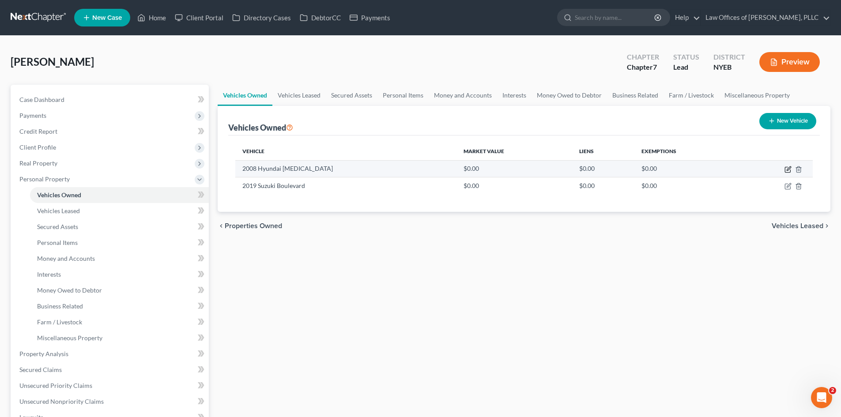
click at [787, 169] on icon "button" at bounding box center [788, 169] width 7 height 7
select select "0"
select select "18"
select select "2"
select select "0"
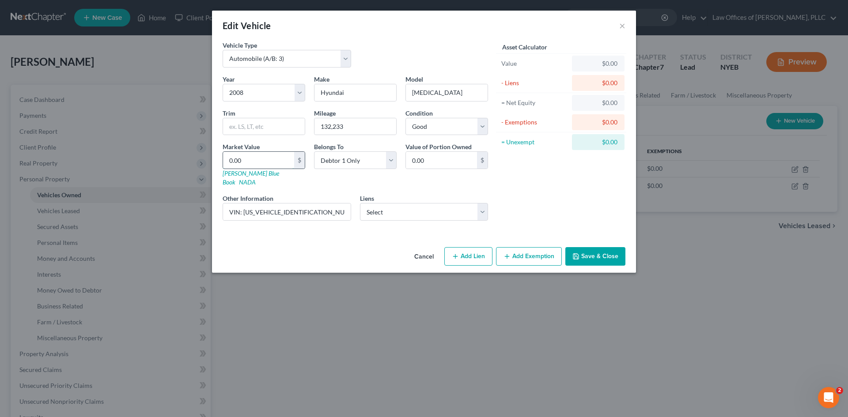
click at [252, 160] on input "0.00" at bounding box center [258, 160] width 71 height 17
click at [423, 248] on button "Cancel" at bounding box center [424, 257] width 34 height 18
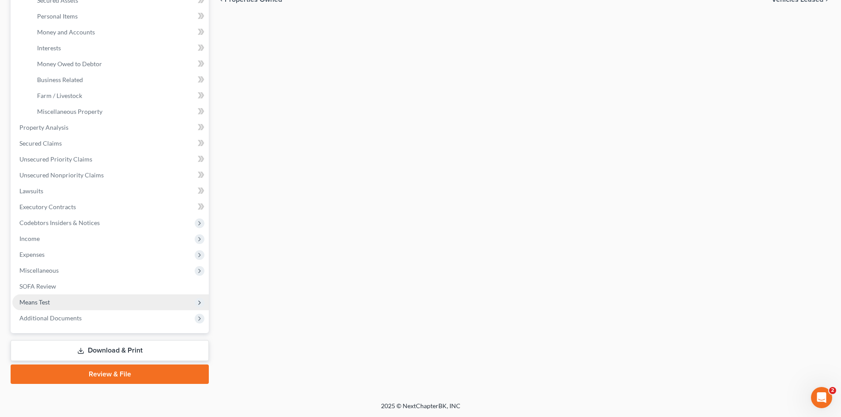
scroll to position [227, 0]
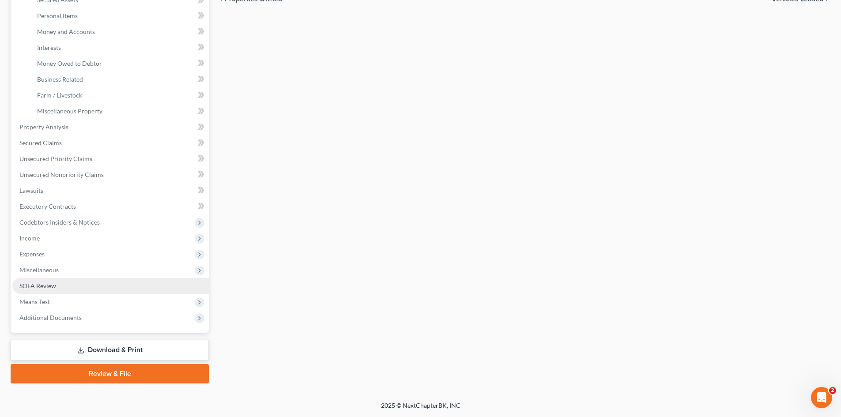
click at [60, 283] on link "SOFA Review" at bounding box center [110, 286] width 196 height 16
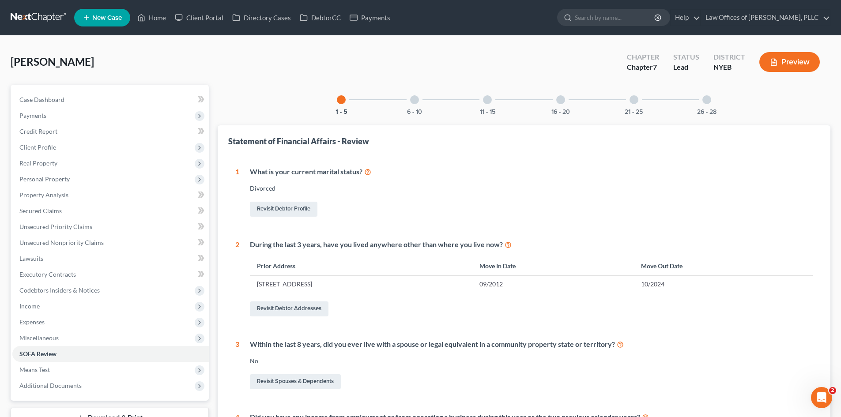
scroll to position [213, 0]
